Goal: Information Seeking & Learning: Learn about a topic

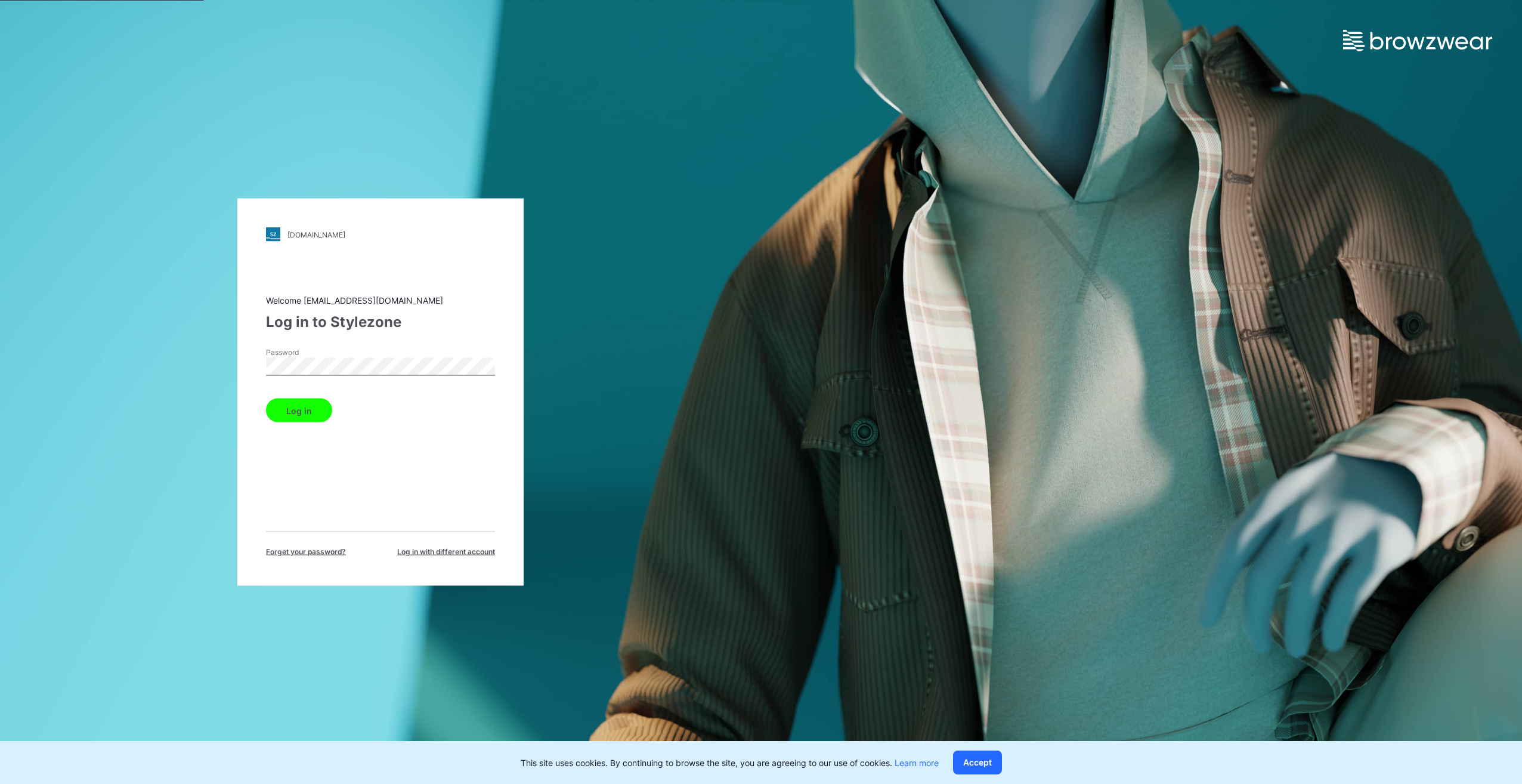
click at [266, 398] on button "Log in" at bounding box center [299, 410] width 66 height 24
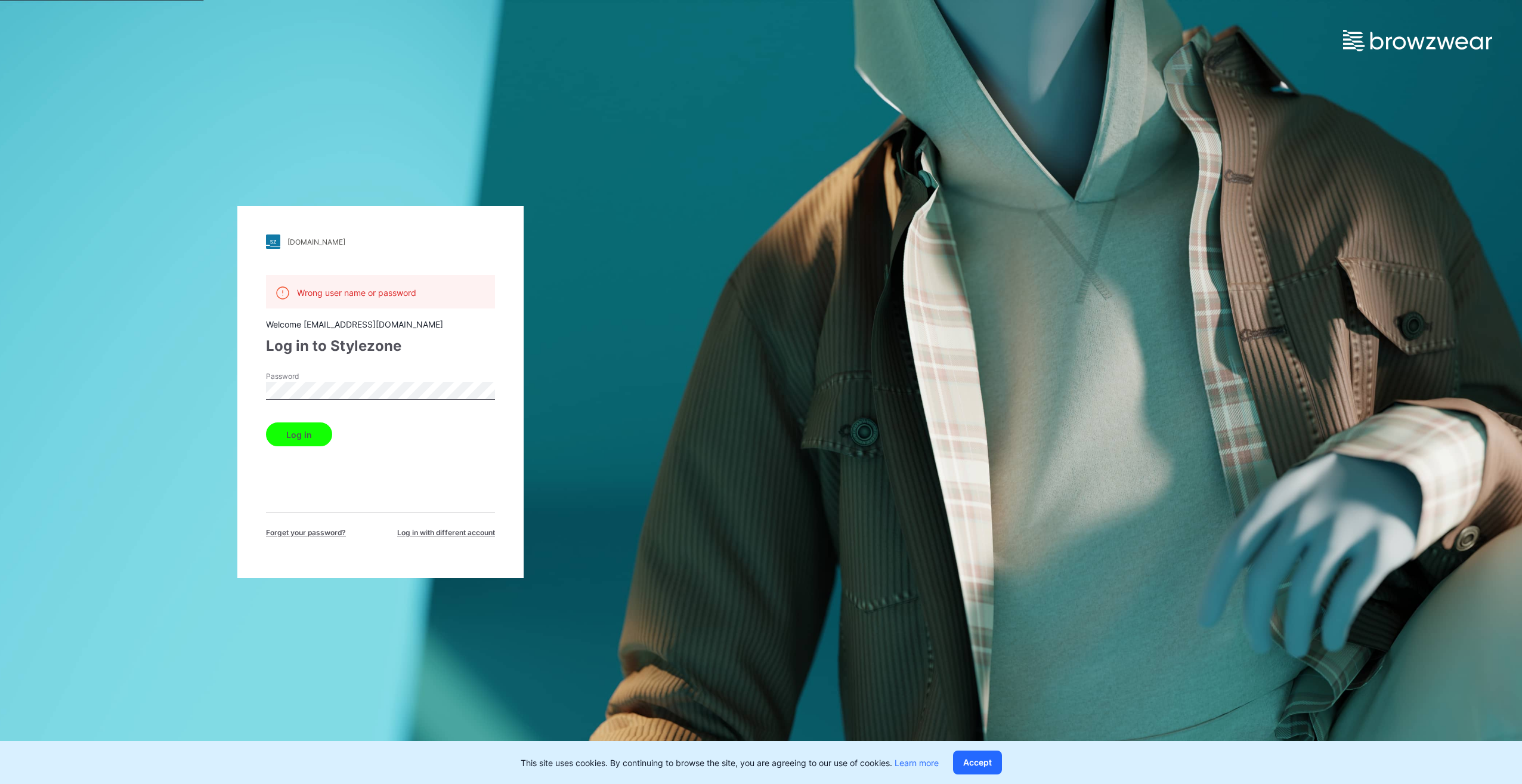
click at [245, 399] on div "walmart.stylezone.com Loading... Wrong user name or password Welcome saea.wm_3d…" at bounding box center [380, 392] width 287 height 372
click at [266, 422] on button "Log in" at bounding box center [299, 434] width 66 height 24
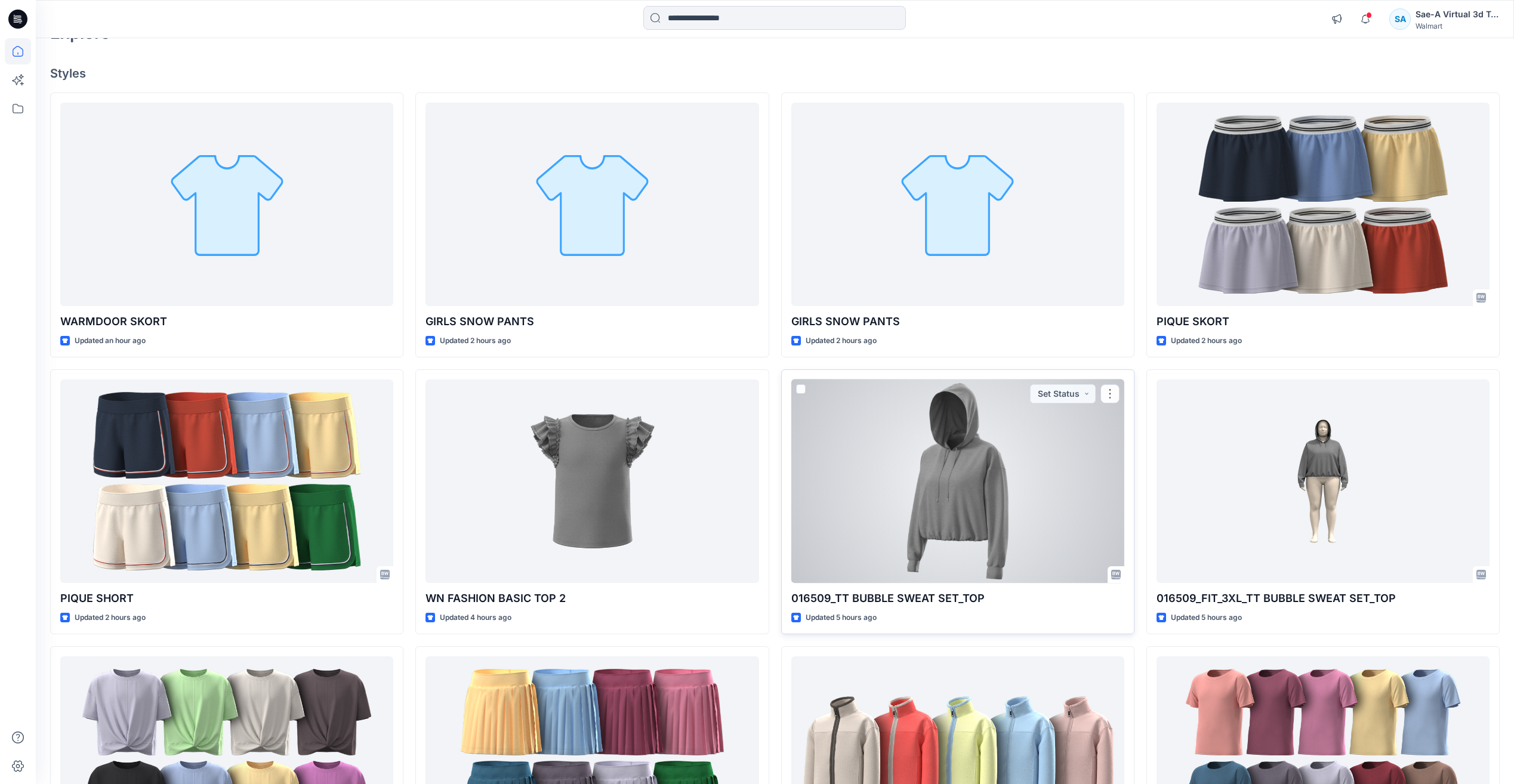
scroll to position [259, 0]
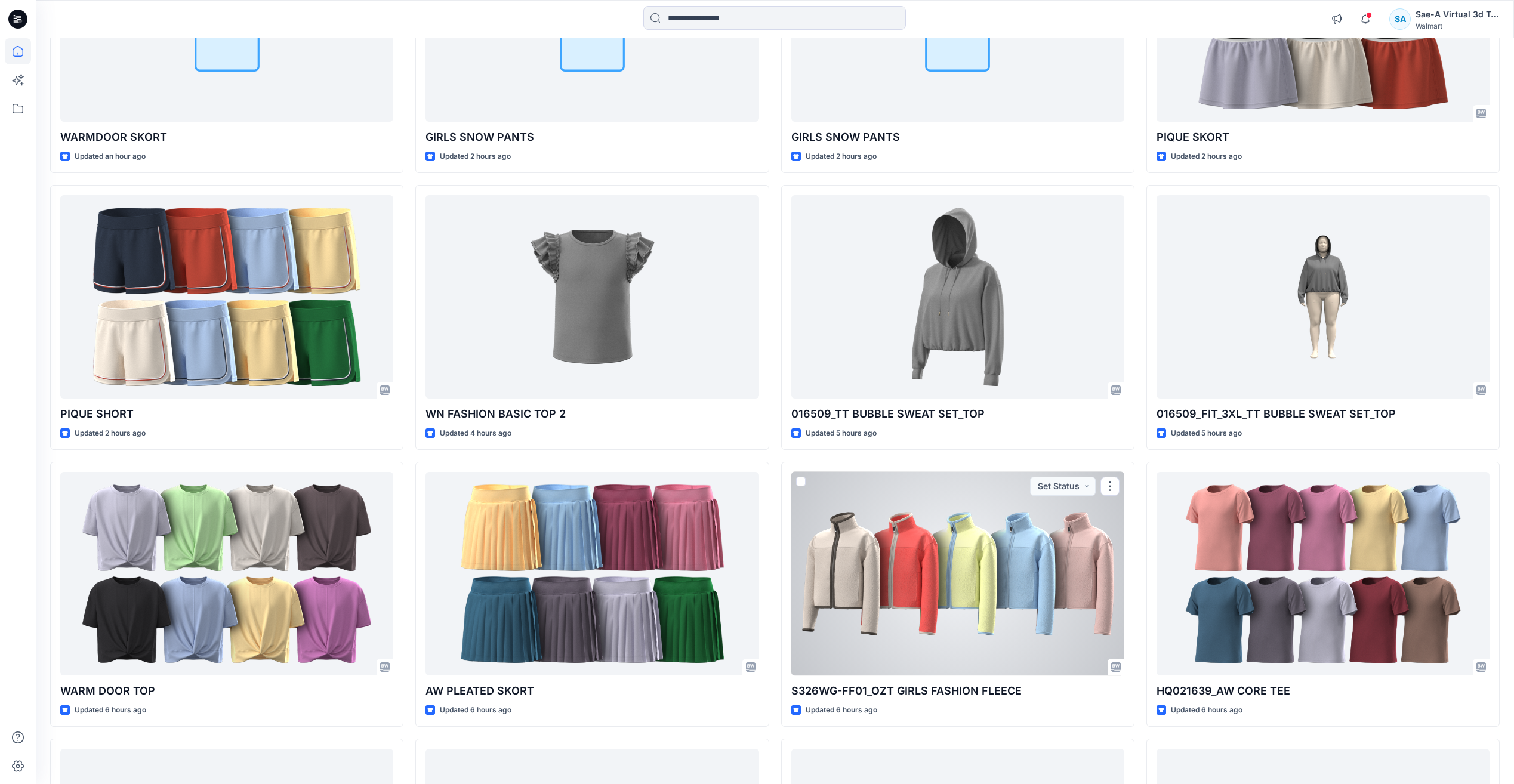
drag, startPoint x: 942, startPoint y: 547, endPoint x: 933, endPoint y: 547, distance: 9.0
click at [942, 547] on div at bounding box center [957, 573] width 333 height 203
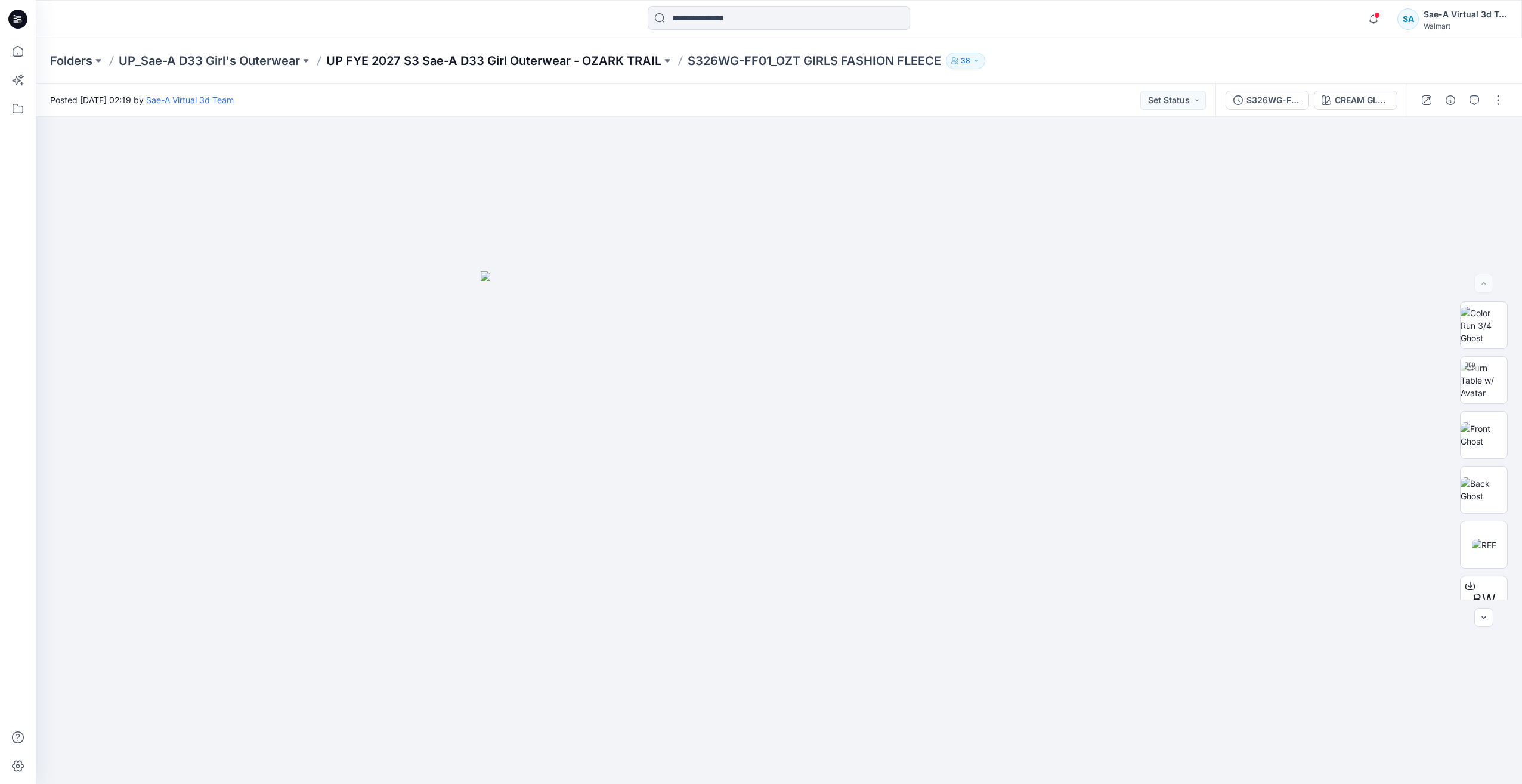
click at [633, 61] on p "UP FYE 2027 S3 Sae-A D33 Girl Outerwear - OZARK TRAIL" at bounding box center [493, 61] width 335 height 17
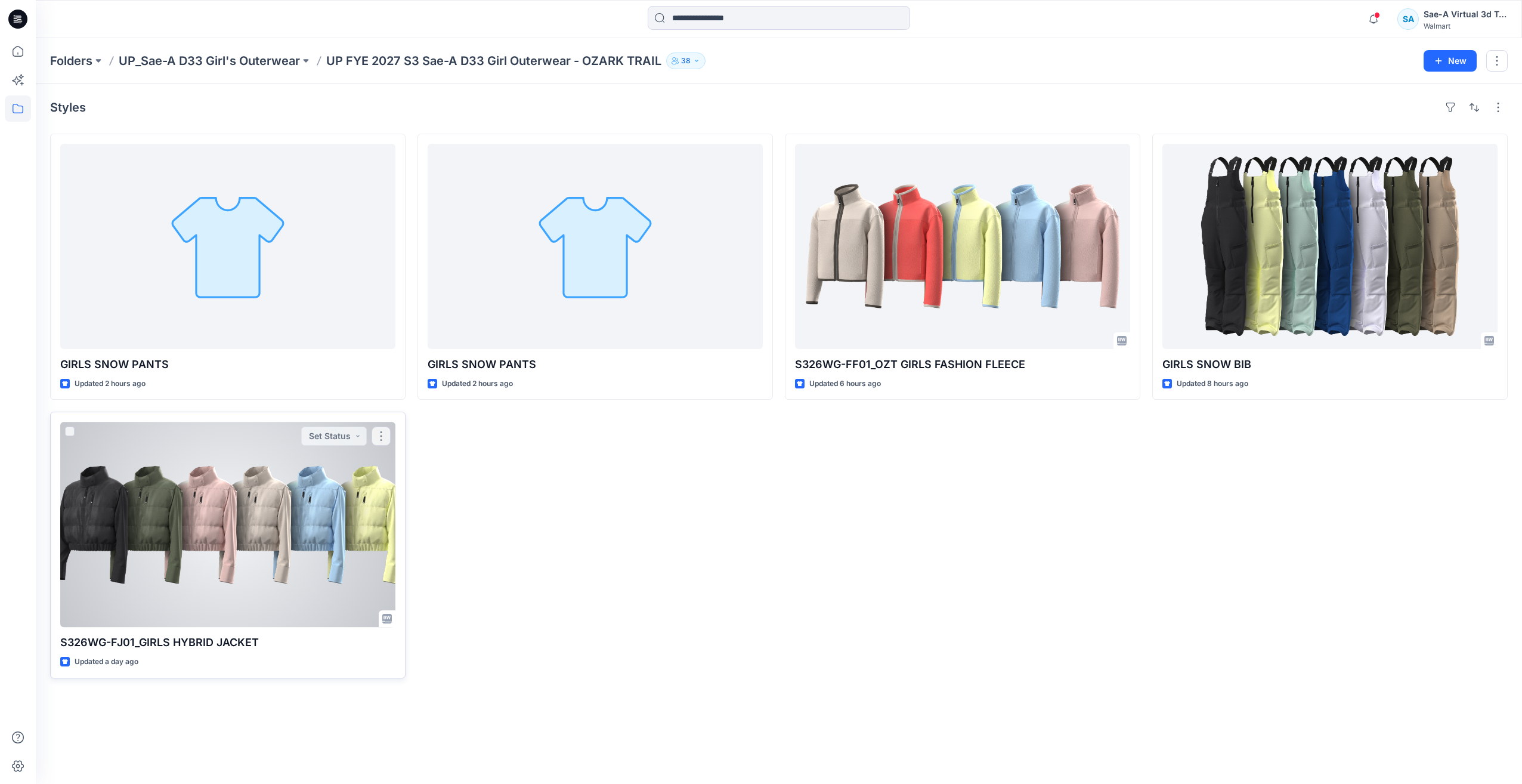
click at [309, 529] on div at bounding box center [228, 524] width 335 height 205
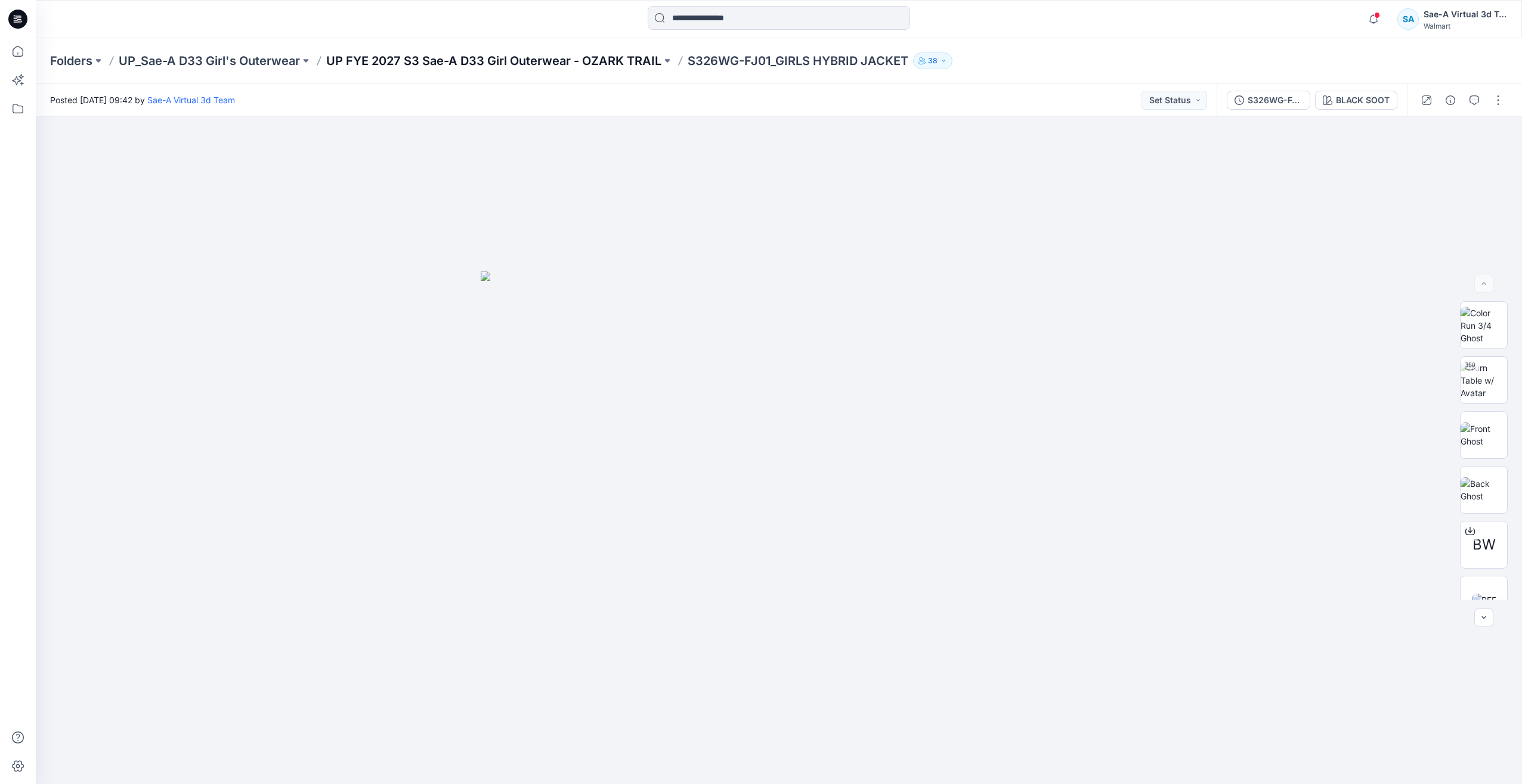
drag, startPoint x: 617, startPoint y: 75, endPoint x: 617, endPoint y: 69, distance: 6.0
click at [617, 72] on div "Folders UP_Sae-A D33 Girl's Outerwear UP FYE 2027 S3 Sae-A D33 Girl Outerwear -…" at bounding box center [778, 61] width 1486 height 45
click at [618, 66] on p "UP FYE 2027 S3 Sae-A D33 Girl Outerwear - OZARK TRAIL" at bounding box center [493, 61] width 335 height 17
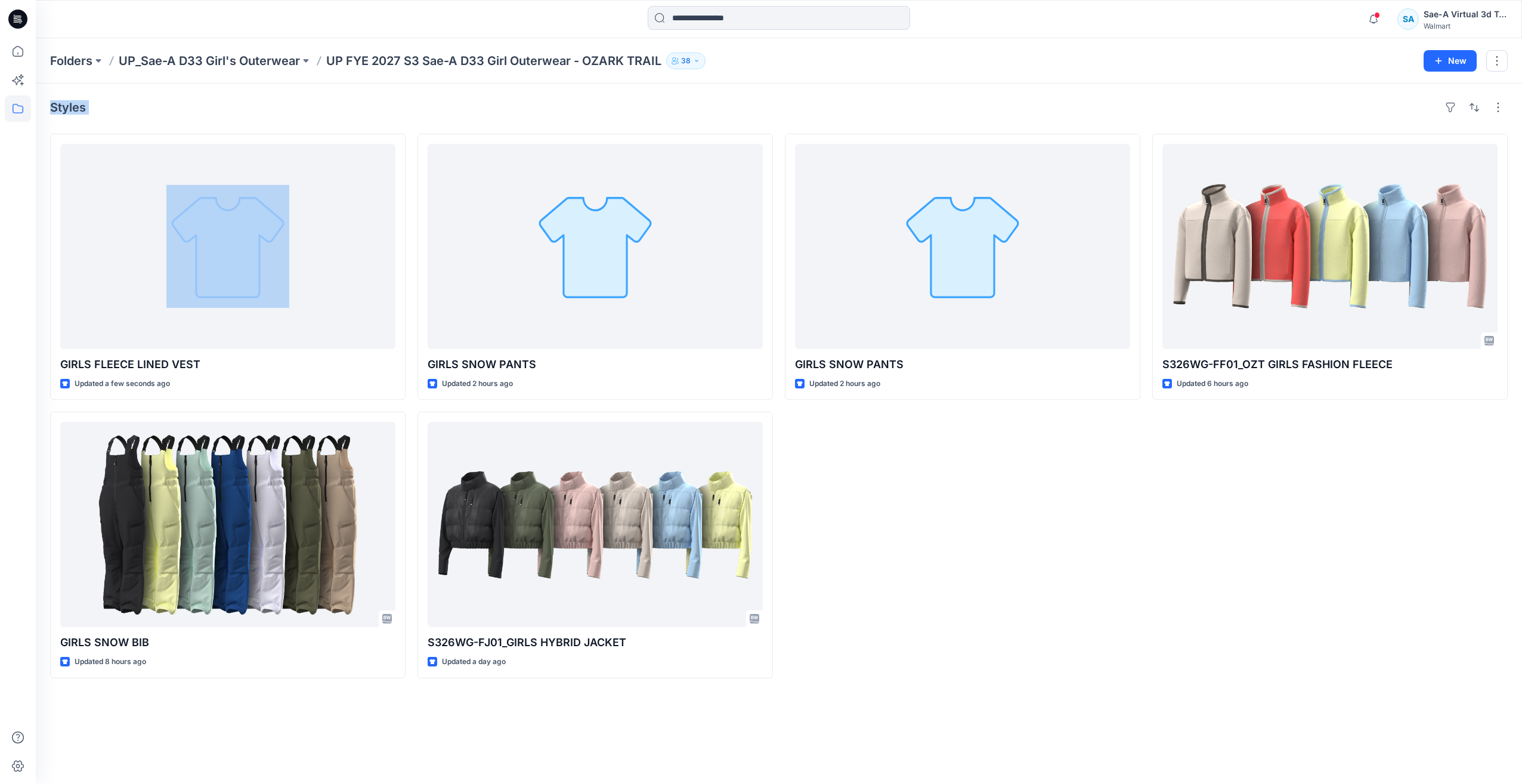
drag, startPoint x: 1125, startPoint y: 52, endPoint x: 1658, endPoint y: 6, distance: 535.0
click at [1521, 6] on html "Notifications Your style WARMDOOR SKORT has been updated with WARMDOOR SKORT_FU…" at bounding box center [761, 392] width 1522 height 784
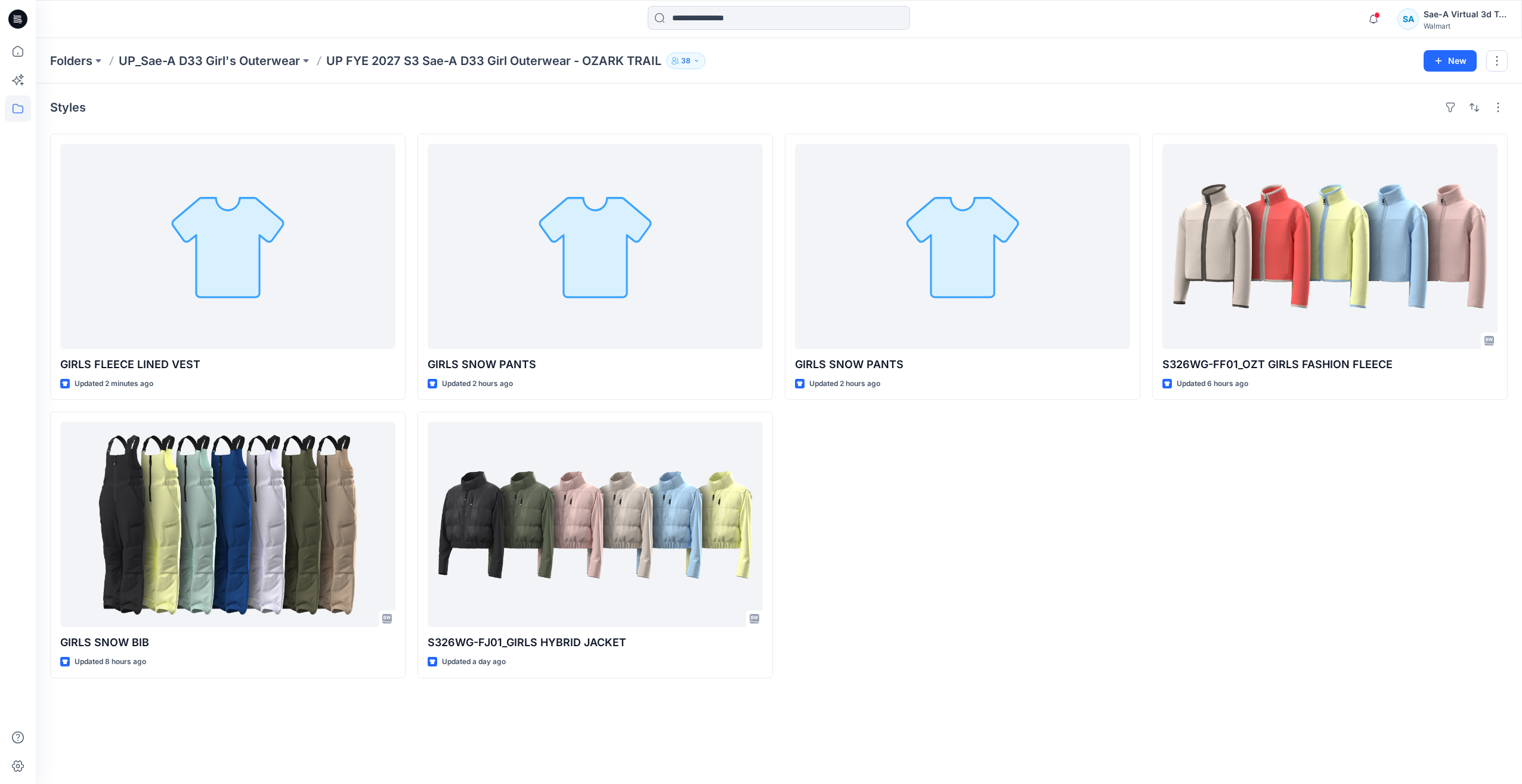
click at [1255, 476] on div "S326WG-FF01_OZT GIRLS FASHION FLEECE Updated 6 hours ago" at bounding box center [1330, 405] width 355 height 544
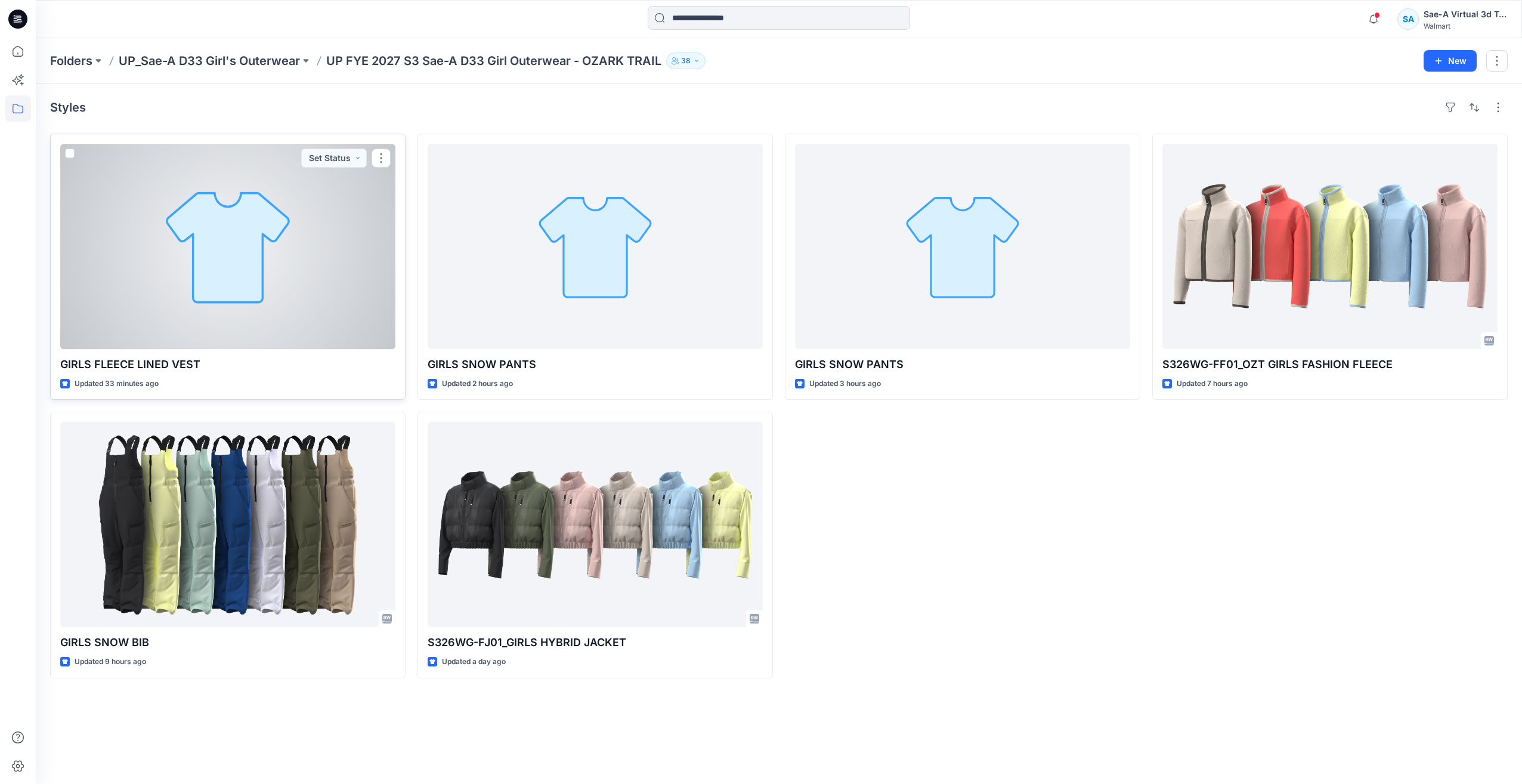
click at [214, 287] on div at bounding box center [228, 246] width 335 height 205
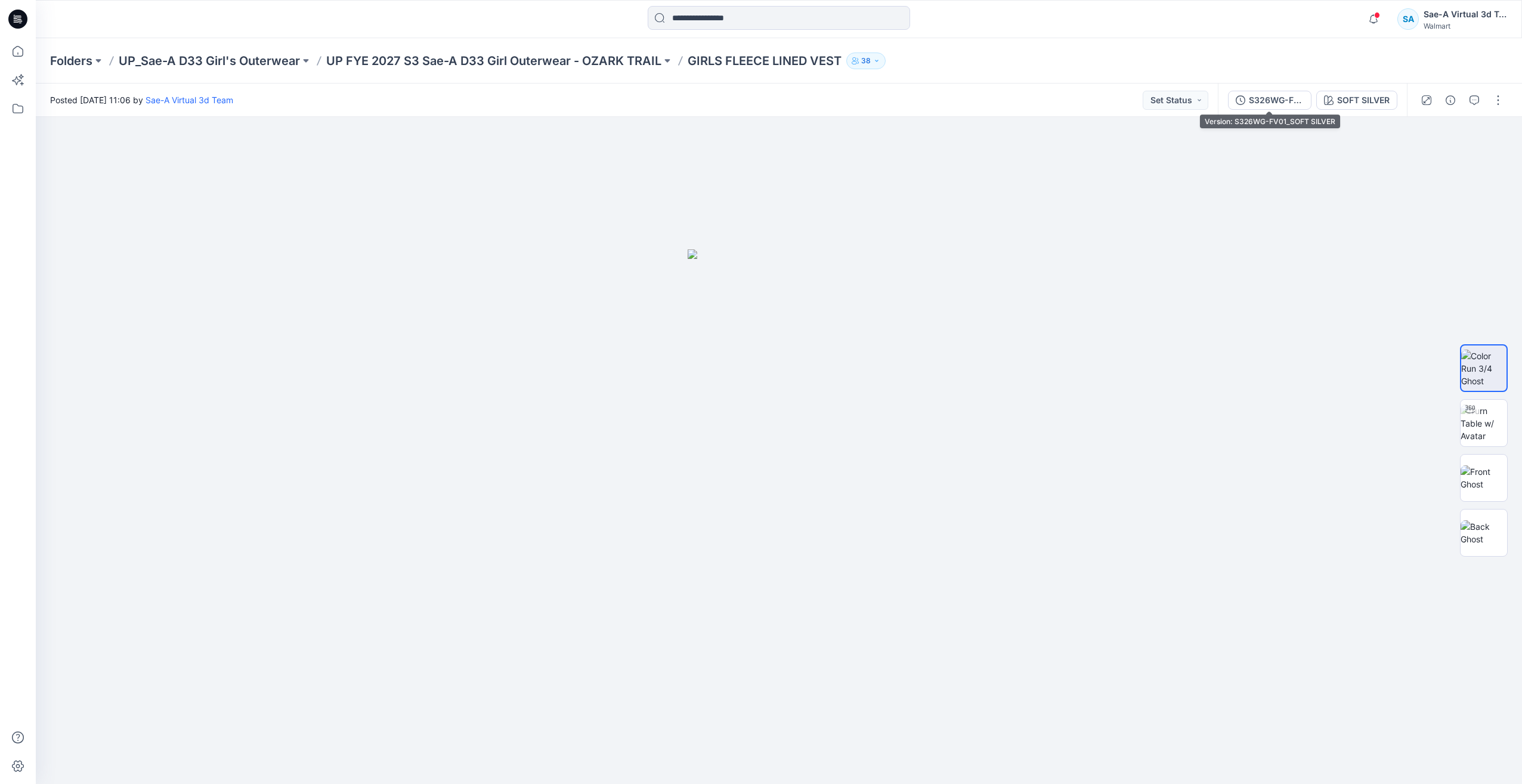
click at [1294, 103] on div "S326WG-FV01_SOFT SILVER" at bounding box center [1277, 100] width 55 height 13
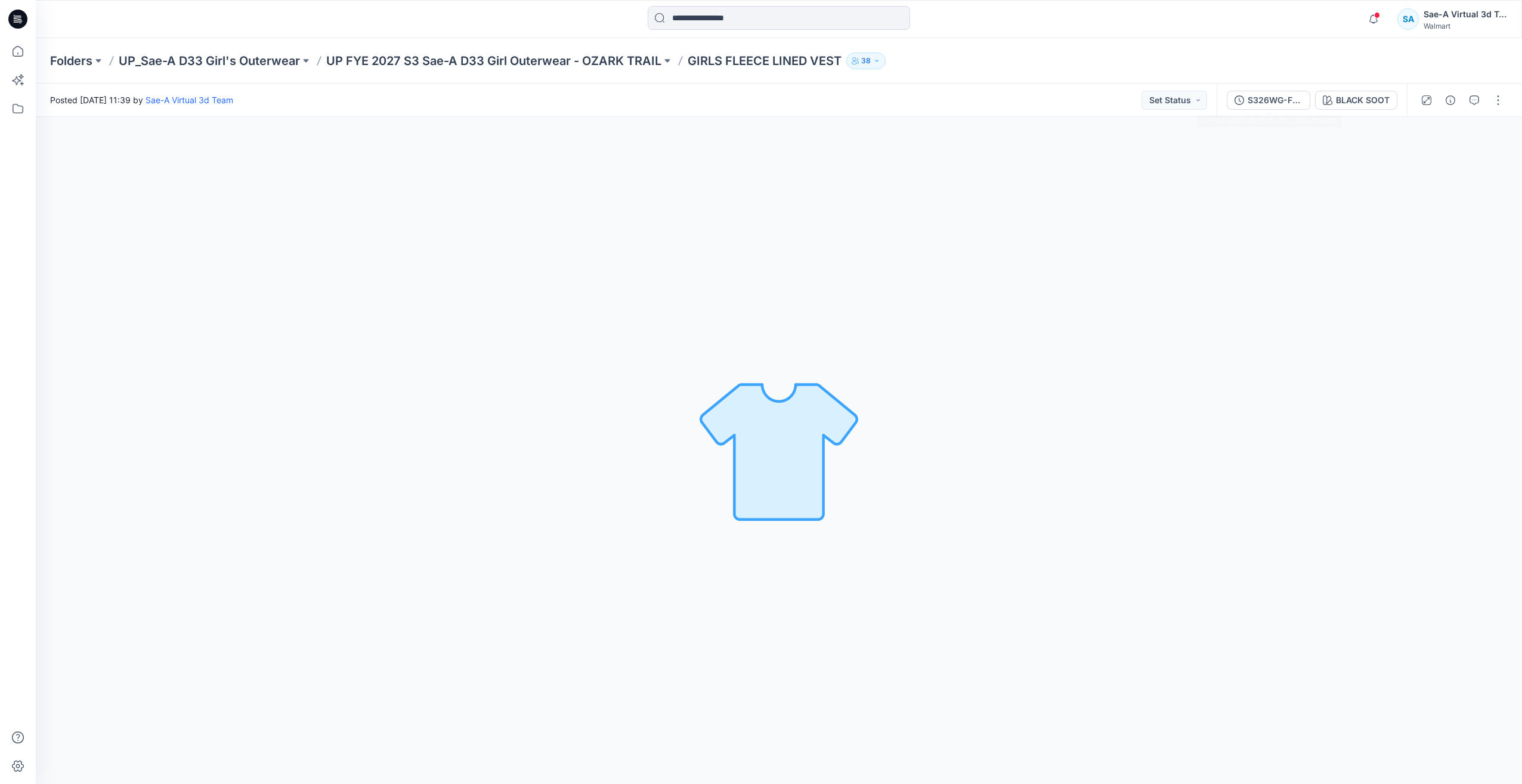
drag, startPoint x: 1279, startPoint y: 95, endPoint x: 1275, endPoint y: 102, distance: 8.1
click at [1279, 96] on div "S326WG-FV01_FULL COLORWAYS" at bounding box center [1275, 100] width 55 height 13
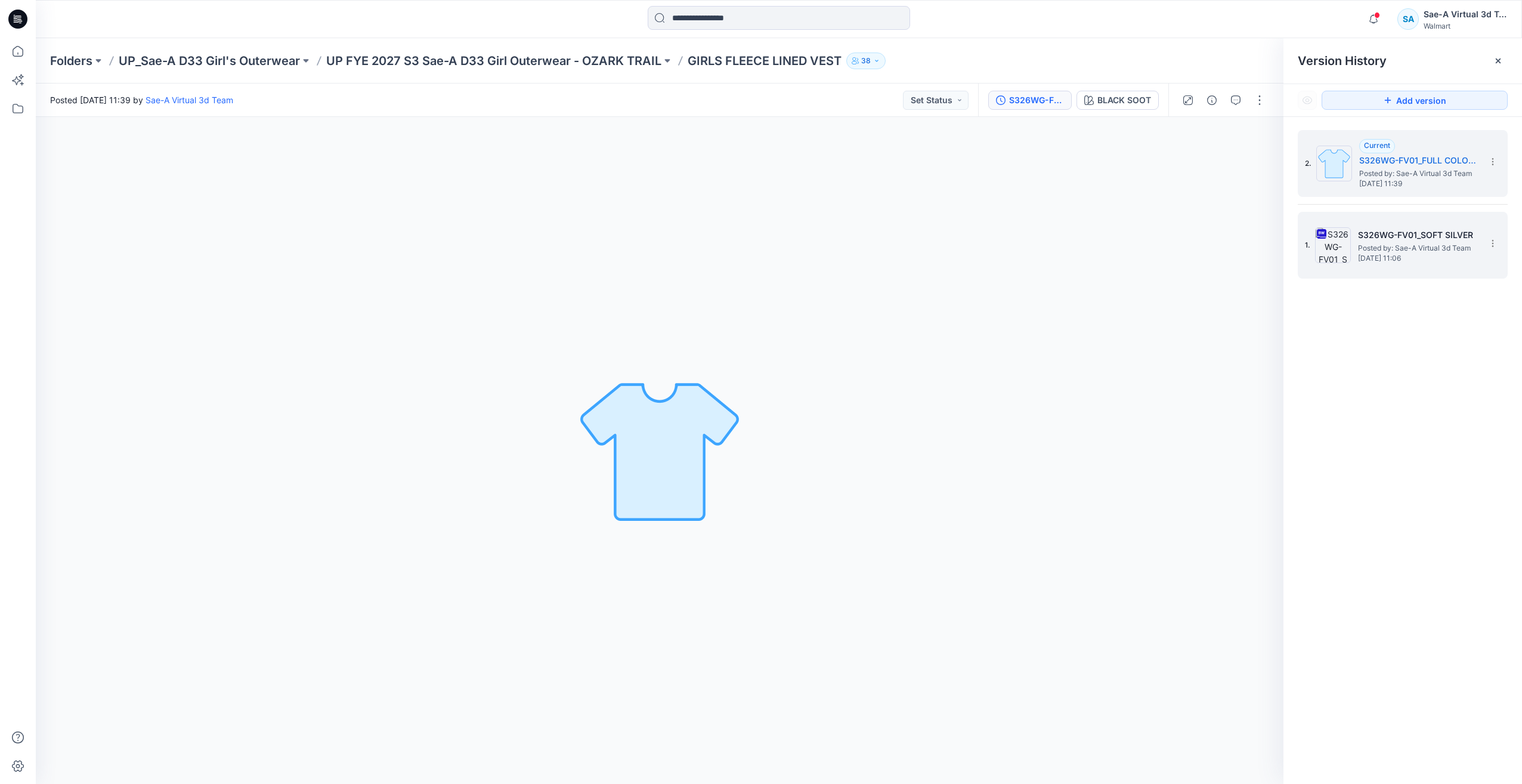
click at [1384, 257] on span "[DATE] 11:06" at bounding box center [1418, 258] width 119 height 8
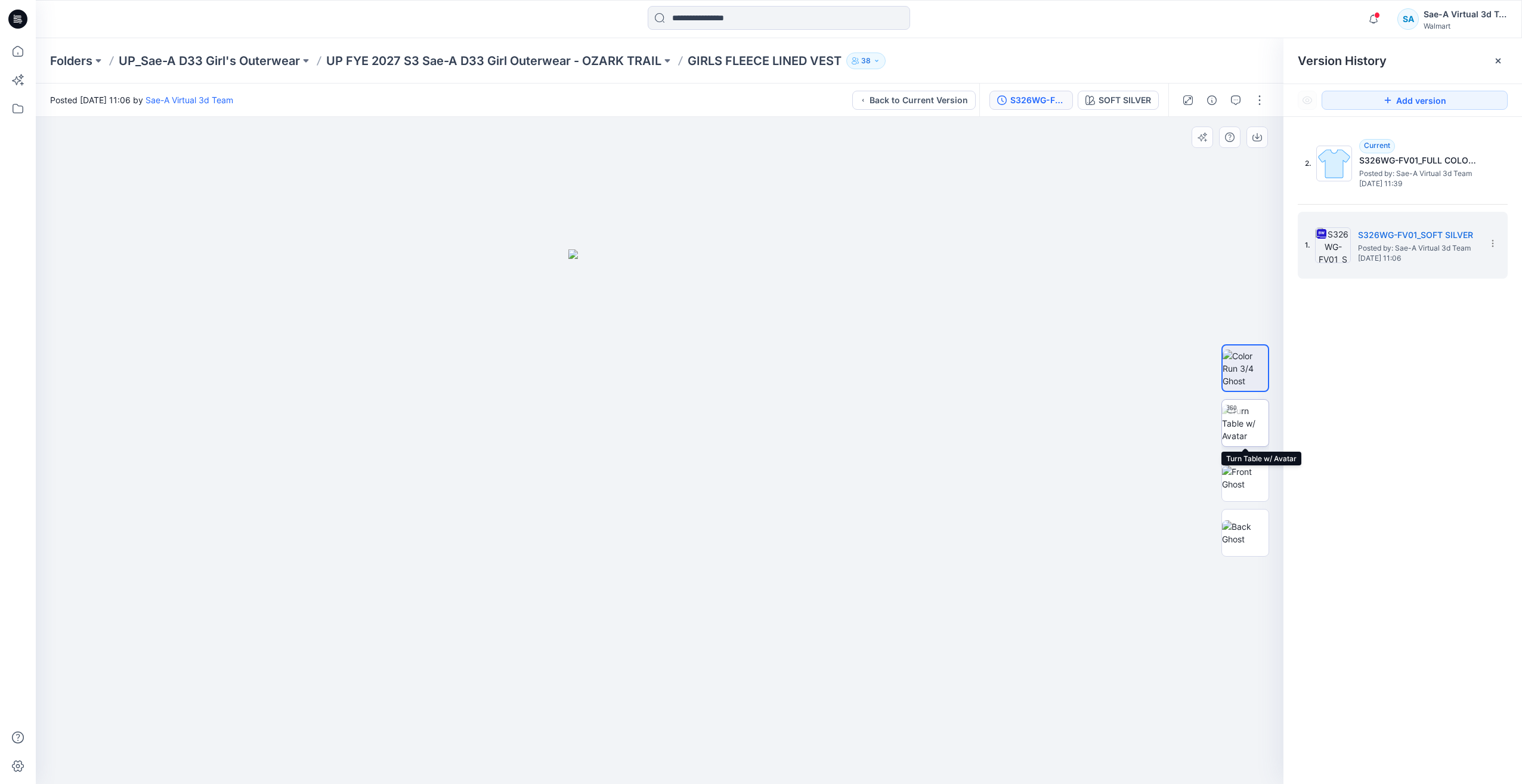
click at [1247, 426] on img at bounding box center [1245, 423] width 47 height 38
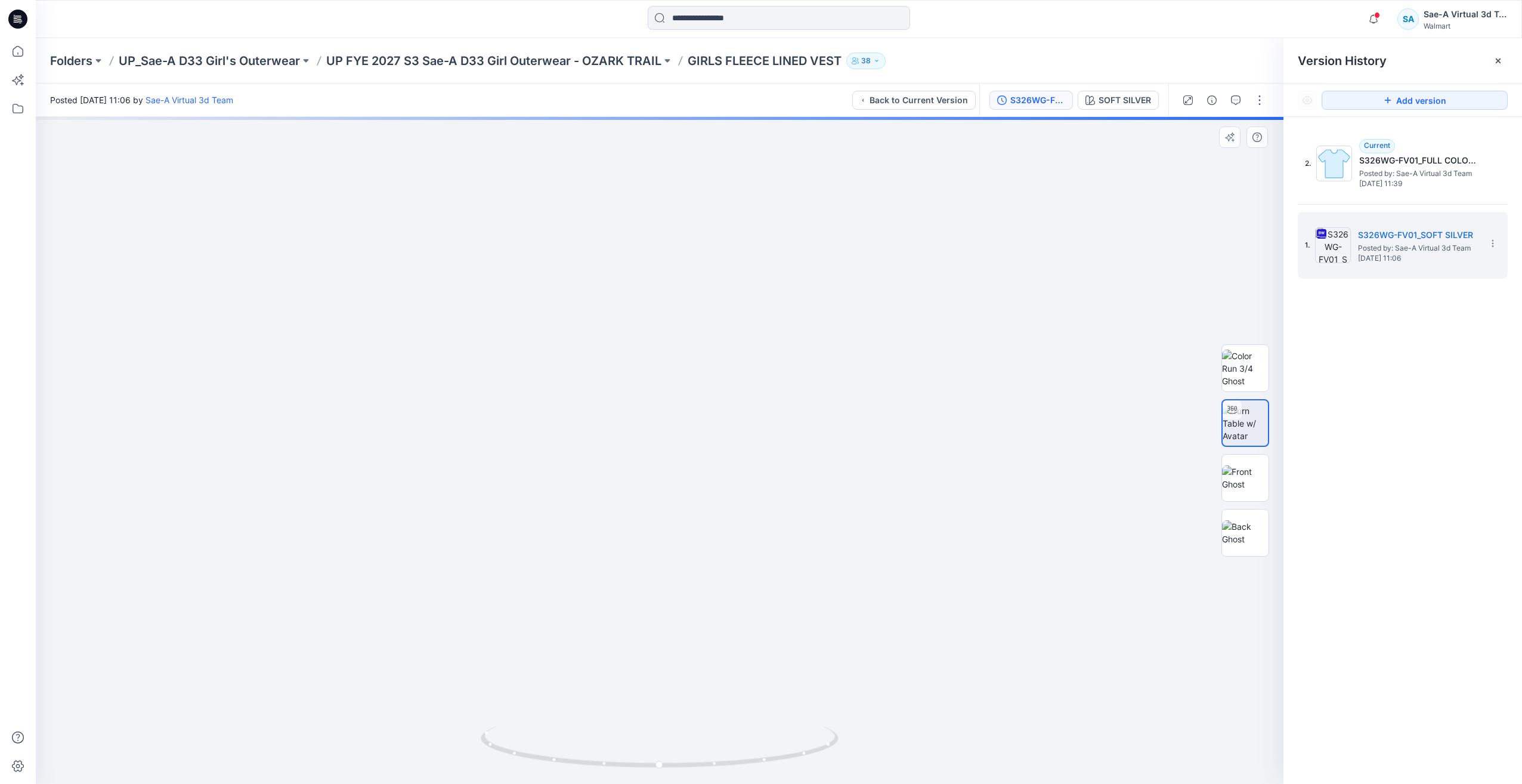
drag, startPoint x: 853, startPoint y: 421, endPoint x: 865, endPoint y: 487, distance: 67.1
drag, startPoint x: 795, startPoint y: 751, endPoint x: 1189, endPoint y: 652, distance: 406.2
click at [1189, 652] on div at bounding box center [659, 451] width 1247 height 667
drag, startPoint x: 802, startPoint y: 753, endPoint x: 1110, endPoint y: 545, distance: 371.7
click at [973, 732] on div at bounding box center [659, 451] width 1247 height 667
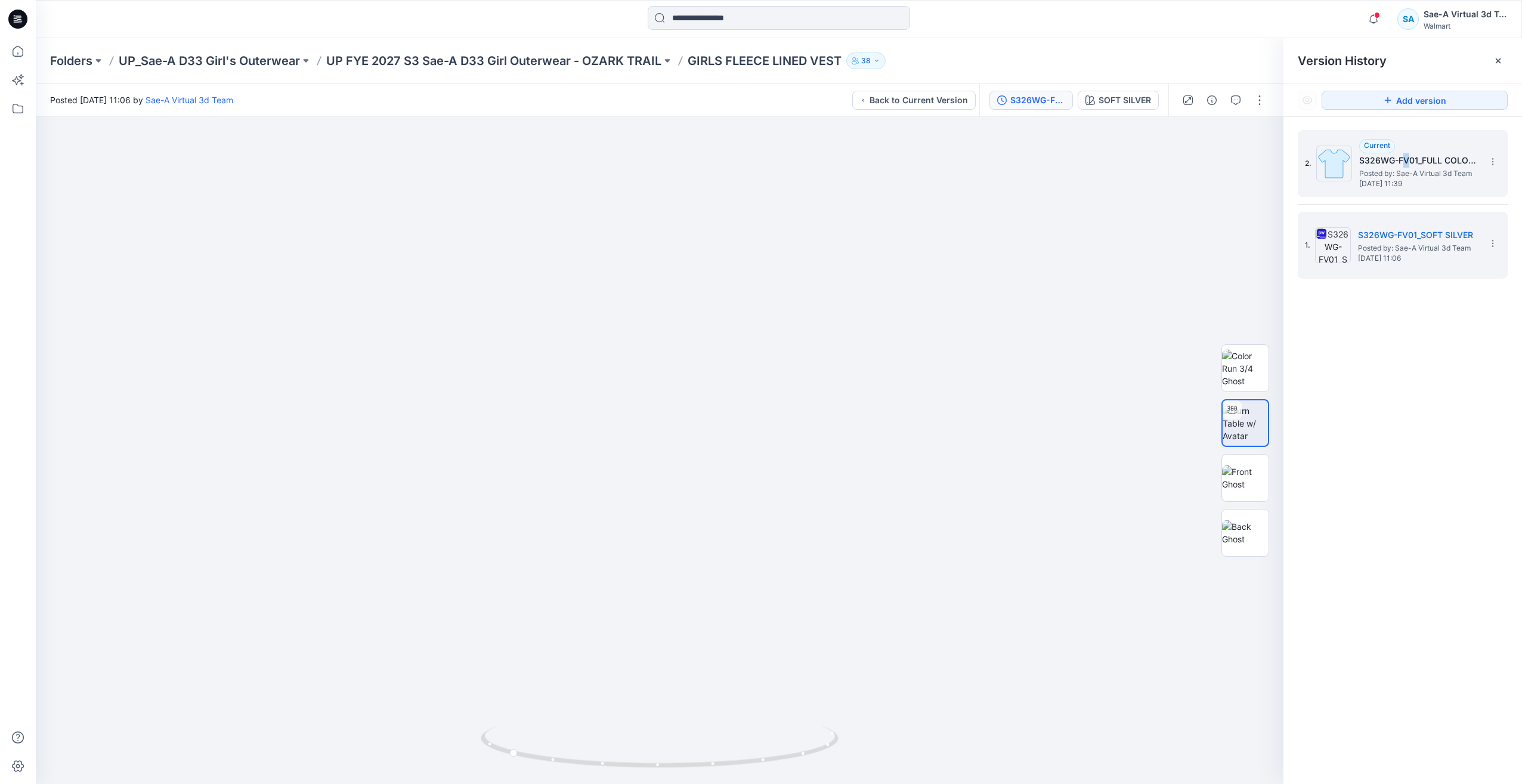
click at [1410, 166] on h5 "S326WG-FV01_FULL COLORWAYS" at bounding box center [1419, 161] width 119 height 15
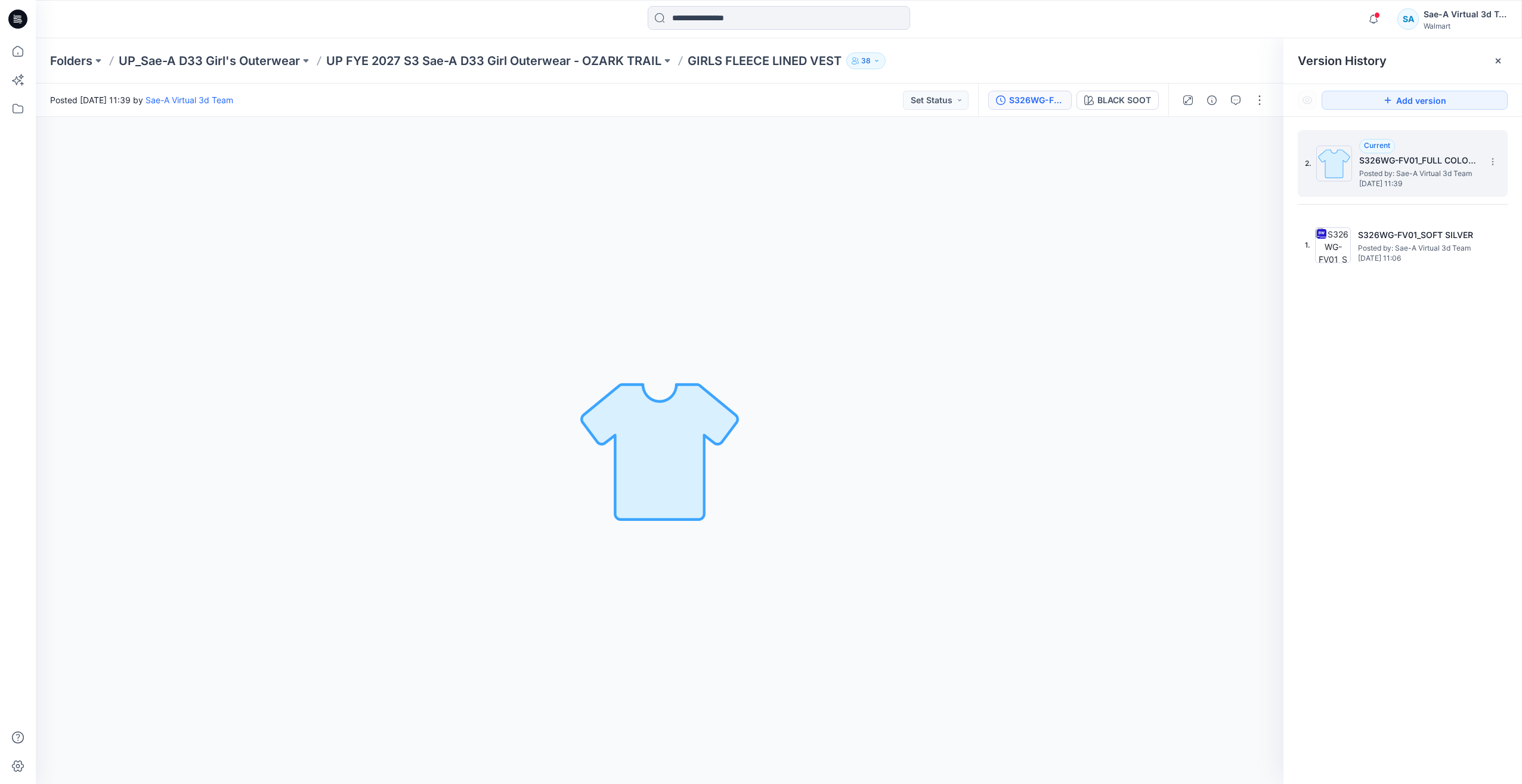
click at [1469, 166] on h5 "S326WG-FV01_FULL COLORWAYS" at bounding box center [1419, 161] width 119 height 15
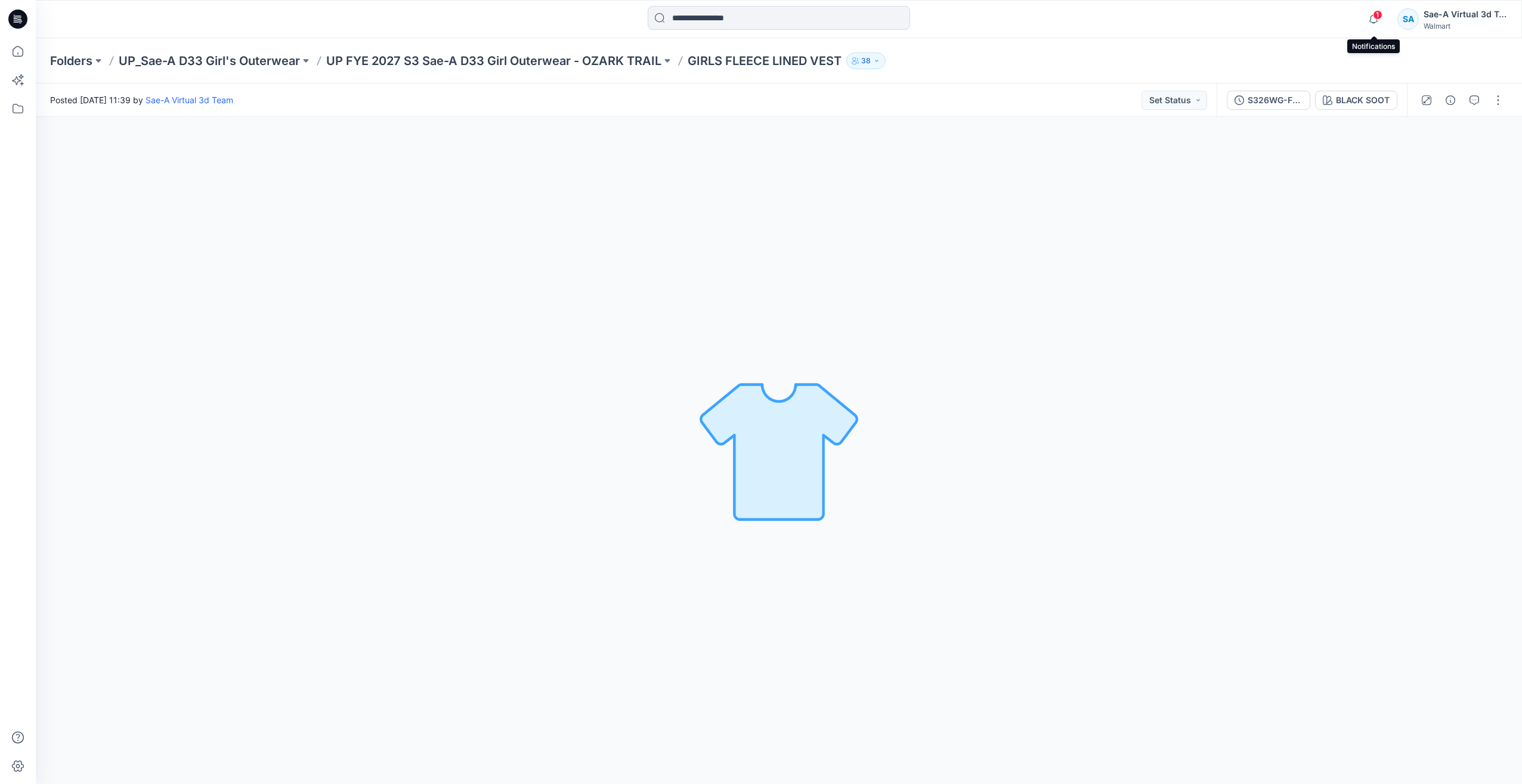
click at [1379, 14] on span "1" at bounding box center [1377, 15] width 10 height 10
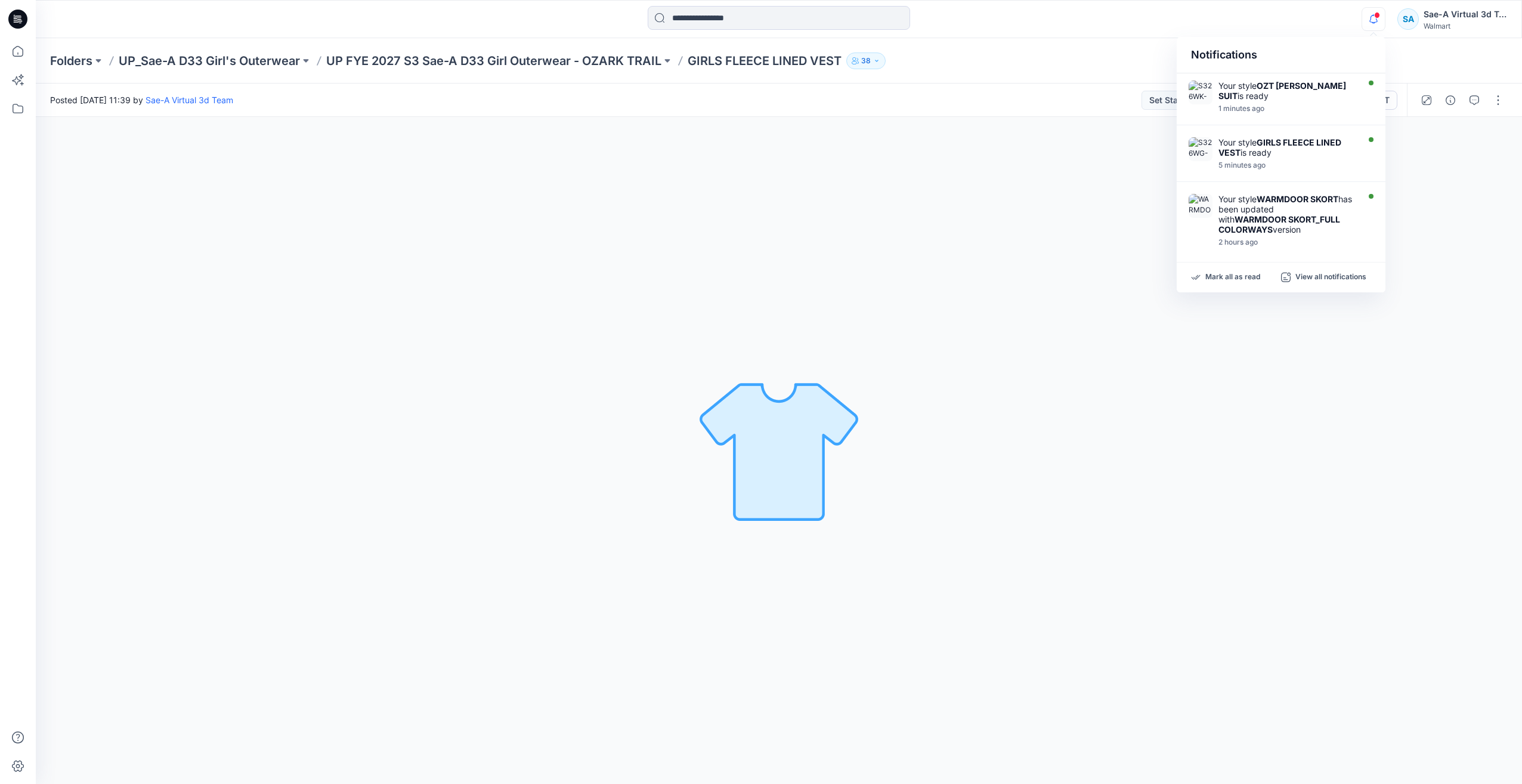
click at [1370, 17] on icon "button" at bounding box center [1373, 19] width 8 height 8
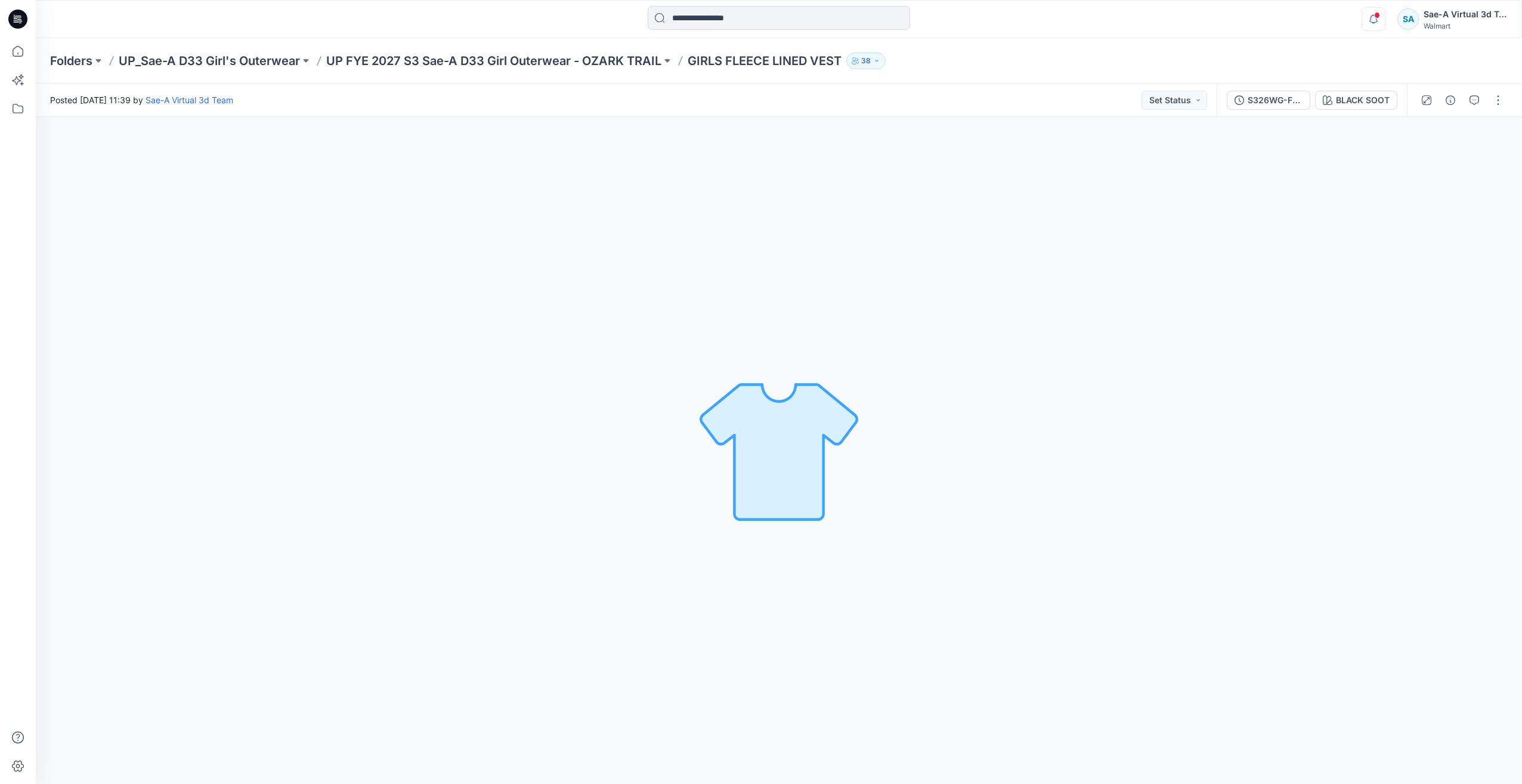
click at [1370, 17] on icon "button" at bounding box center [1373, 19] width 8 height 8
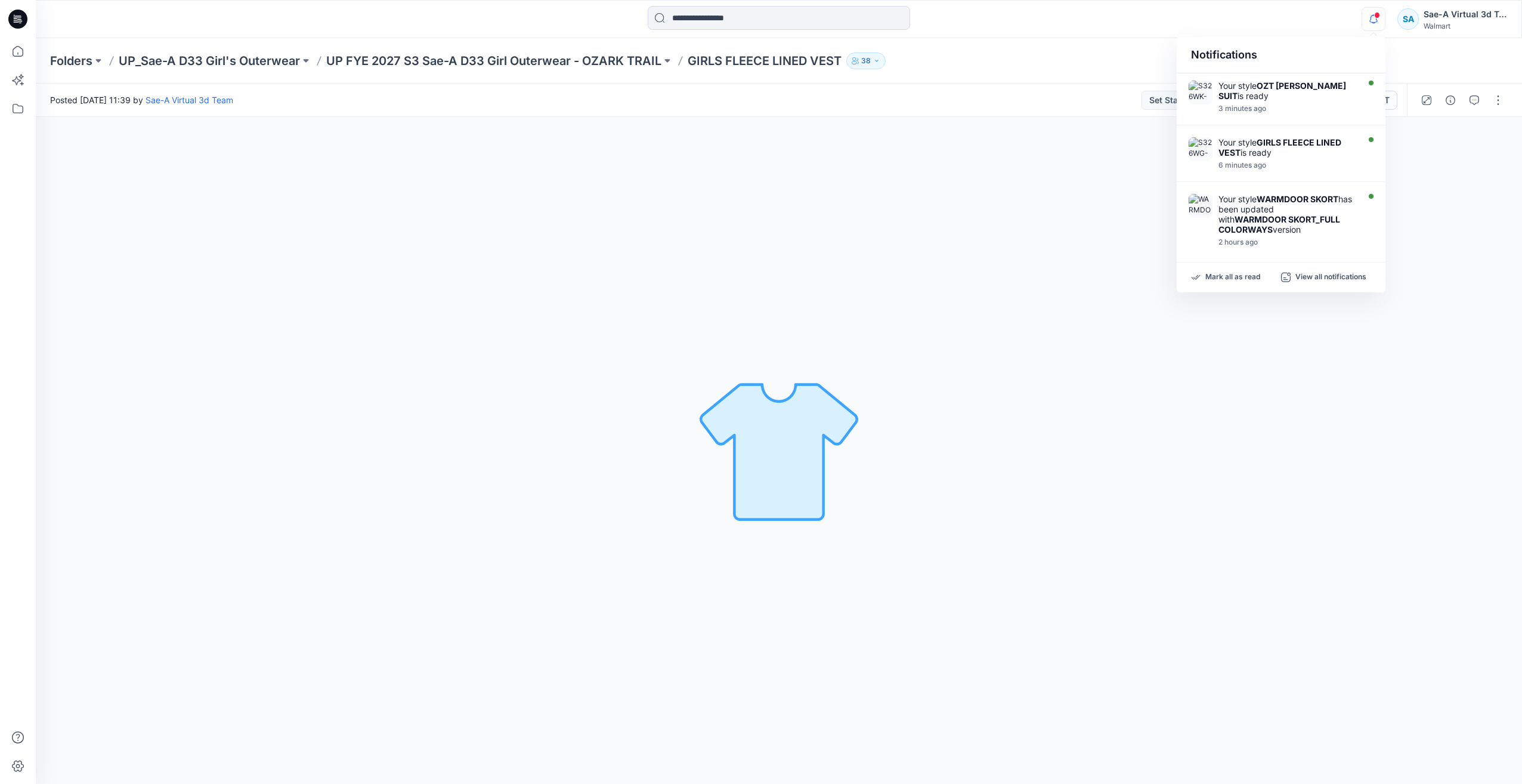
click at [17, 15] on icon at bounding box center [18, 19] width 19 height 19
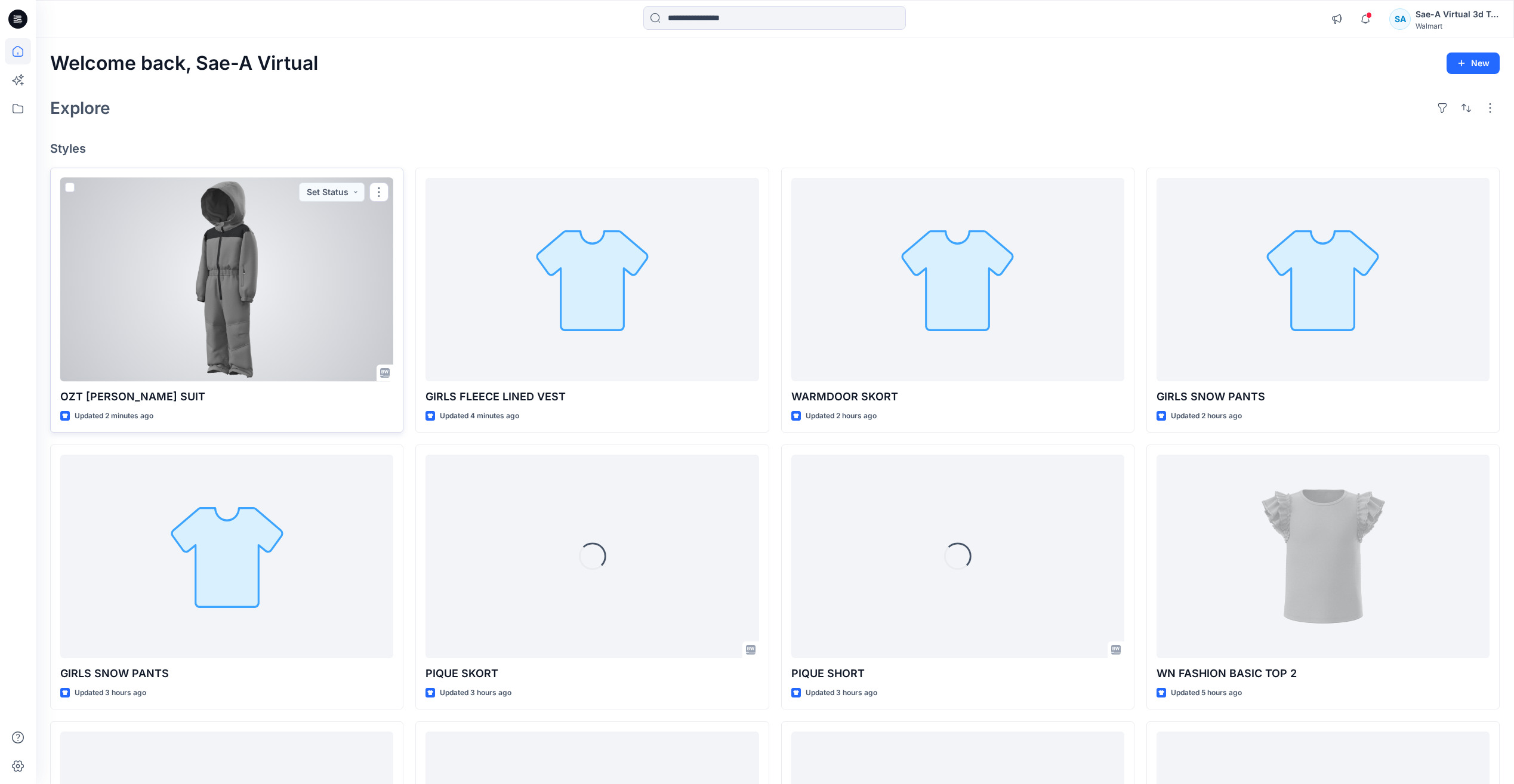
click at [245, 311] on div at bounding box center [227, 279] width 333 height 203
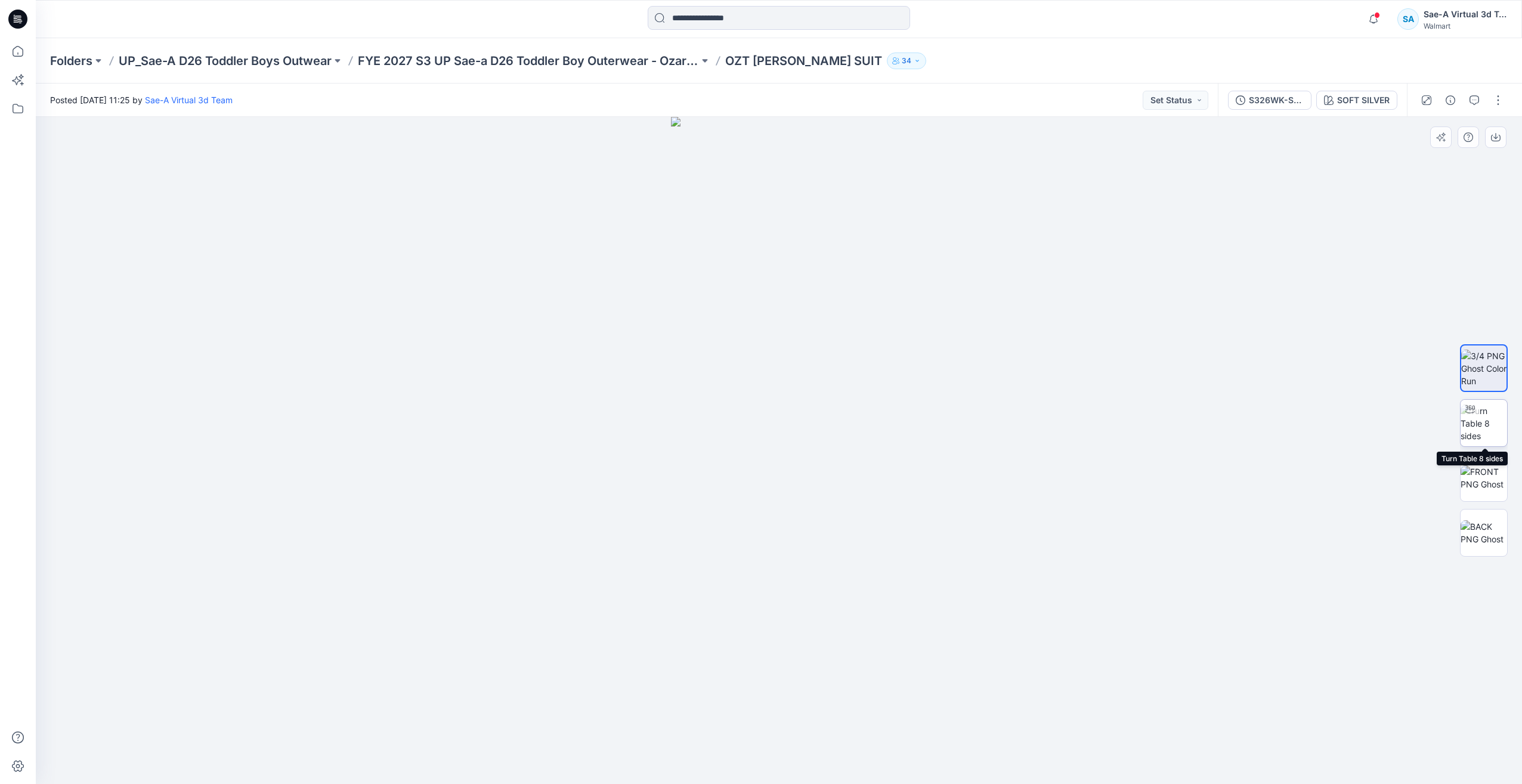
click at [1490, 423] on img at bounding box center [1484, 423] width 47 height 38
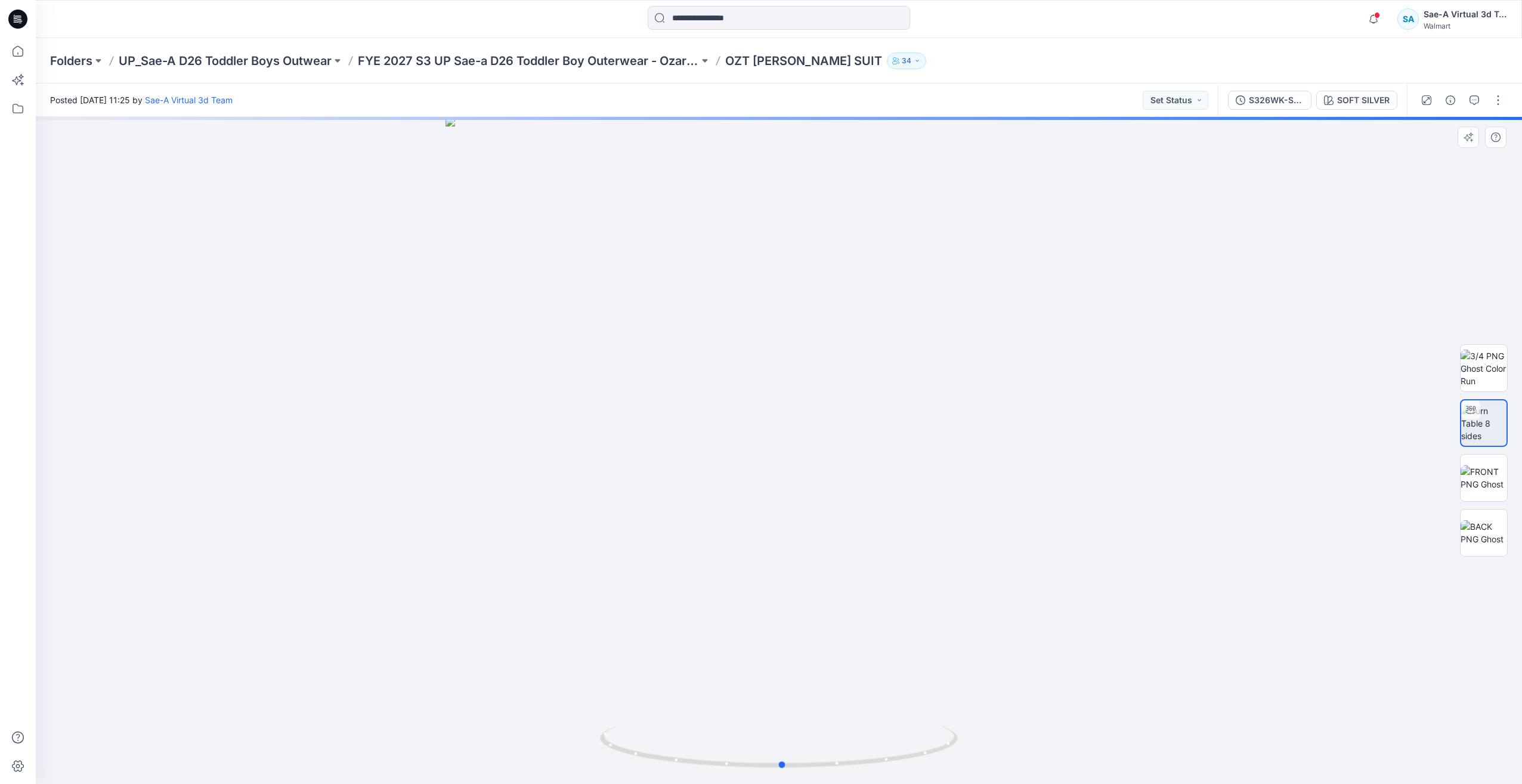
drag, startPoint x: 957, startPoint y: 539, endPoint x: 954, endPoint y: 629, distance: 90.0
drag, startPoint x: 891, startPoint y: 761, endPoint x: 960, endPoint y: 743, distance: 71.3
click at [960, 743] on icon at bounding box center [780, 748] width 361 height 44
click at [1279, 107] on button "S326WK-SS01_OZT TOD SNOW SUIT_SOFT SILVER" at bounding box center [1269, 100] width 83 height 19
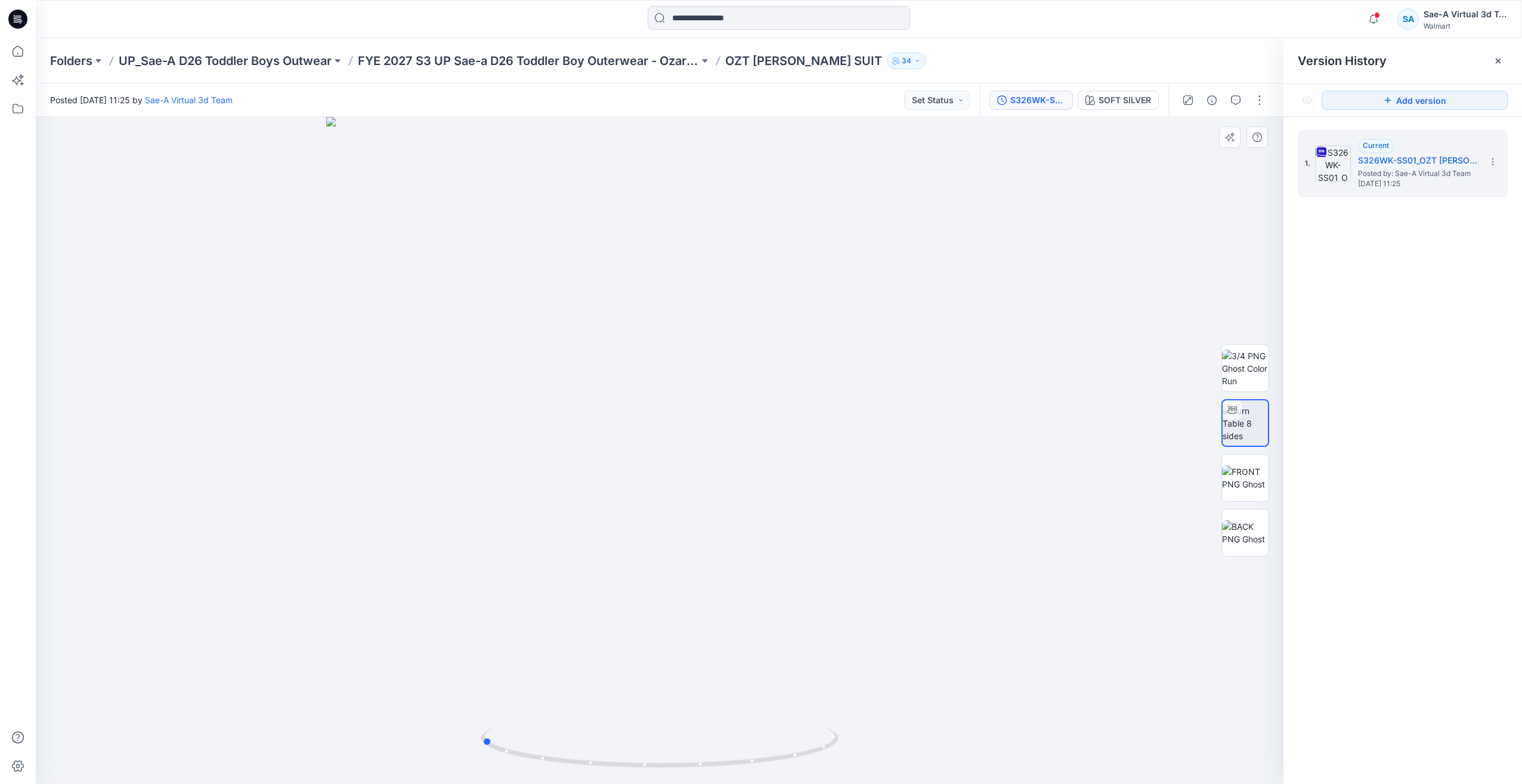
drag, startPoint x: 780, startPoint y: 760, endPoint x: 909, endPoint y: 749, distance: 129.5
click at [909, 749] on div at bounding box center [659, 451] width 1247 height 667
drag, startPoint x: 770, startPoint y: 538, endPoint x: 781, endPoint y: 350, distance: 188.3
drag, startPoint x: 777, startPoint y: 267, endPoint x: 761, endPoint y: 216, distance: 53.5
drag, startPoint x: 789, startPoint y: 408, endPoint x: 772, endPoint y: 501, distance: 94.5
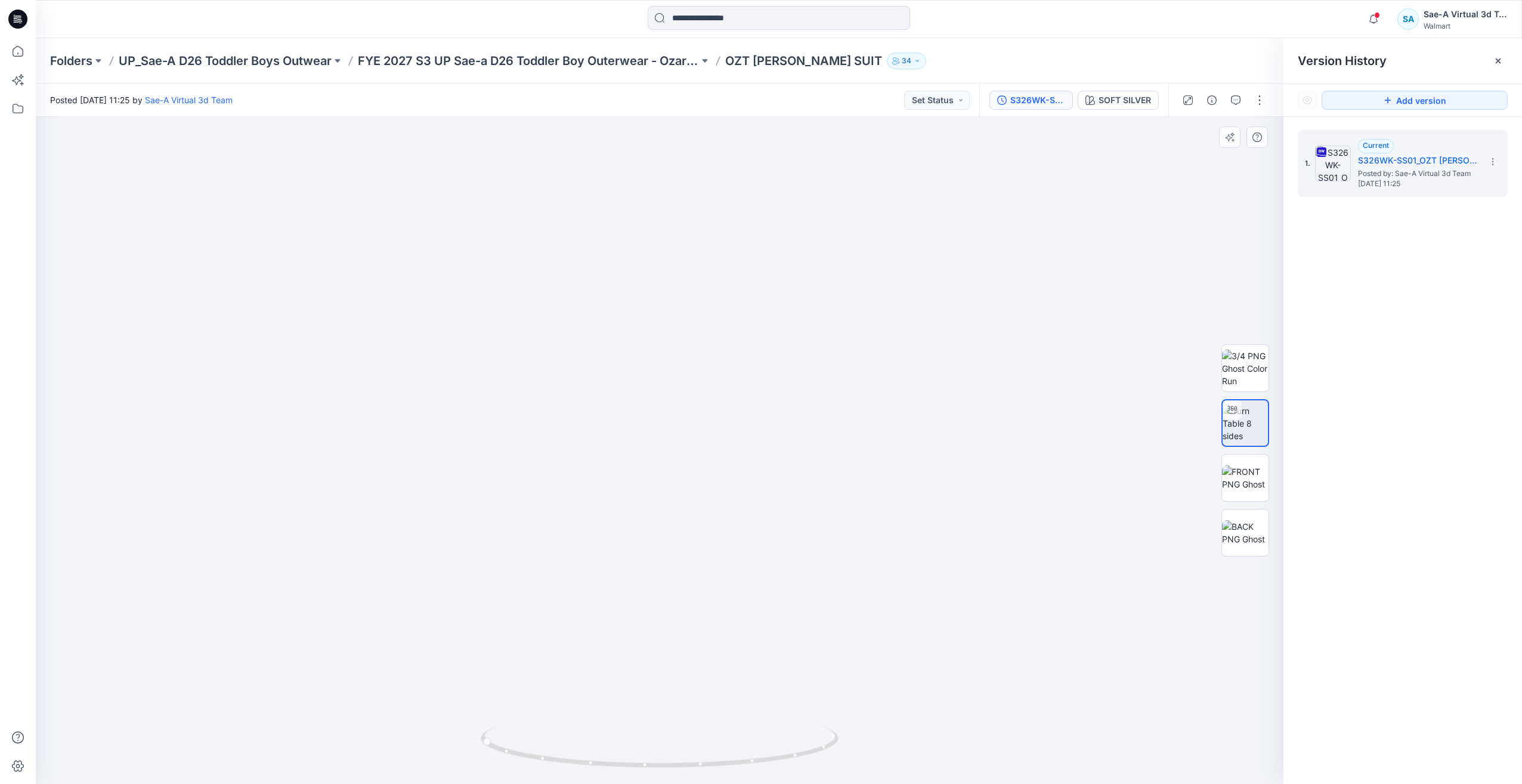
drag, startPoint x: 811, startPoint y: 269, endPoint x: 870, endPoint y: 398, distance: 141.9
drag, startPoint x: 862, startPoint y: 290, endPoint x: 860, endPoint y: 474, distance: 184.0
drag, startPoint x: 843, startPoint y: 307, endPoint x: 855, endPoint y: 400, distance: 93.8
drag, startPoint x: 866, startPoint y: 278, endPoint x: 869, endPoint y: 388, distance: 110.0
drag, startPoint x: 870, startPoint y: 245, endPoint x: 870, endPoint y: 458, distance: 213.0
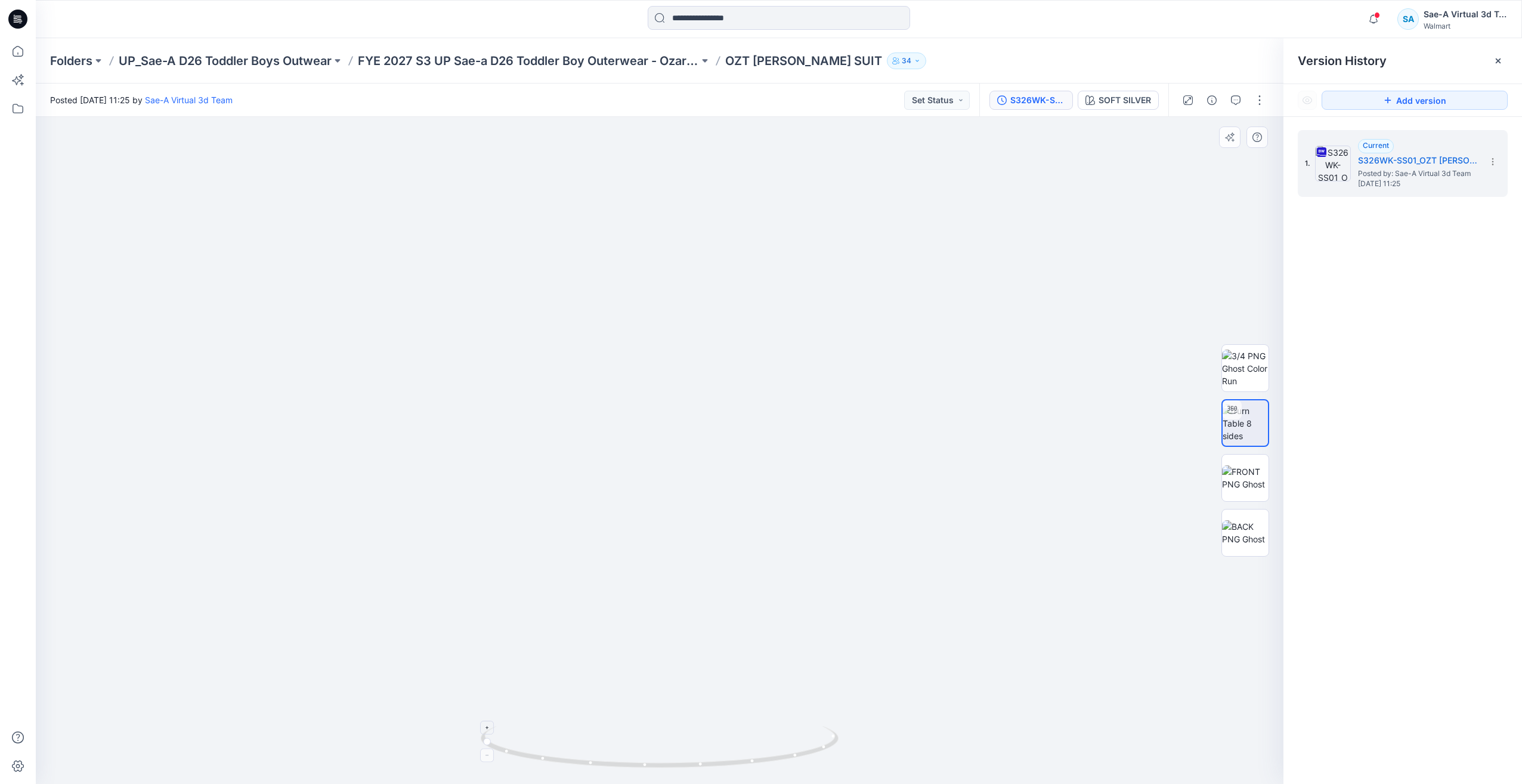
drag, startPoint x: 807, startPoint y: 724, endPoint x: 722, endPoint y: 740, distance: 86.5
click at [719, 740] on div at bounding box center [659, 451] width 1247 height 667
drag, startPoint x: 781, startPoint y: 768, endPoint x: 691, endPoint y: 773, distance: 90.1
click at [691, 773] on div at bounding box center [659, 754] width 358 height 60
drag, startPoint x: 825, startPoint y: 740, endPoint x: 748, endPoint y: 759, distance: 79.3
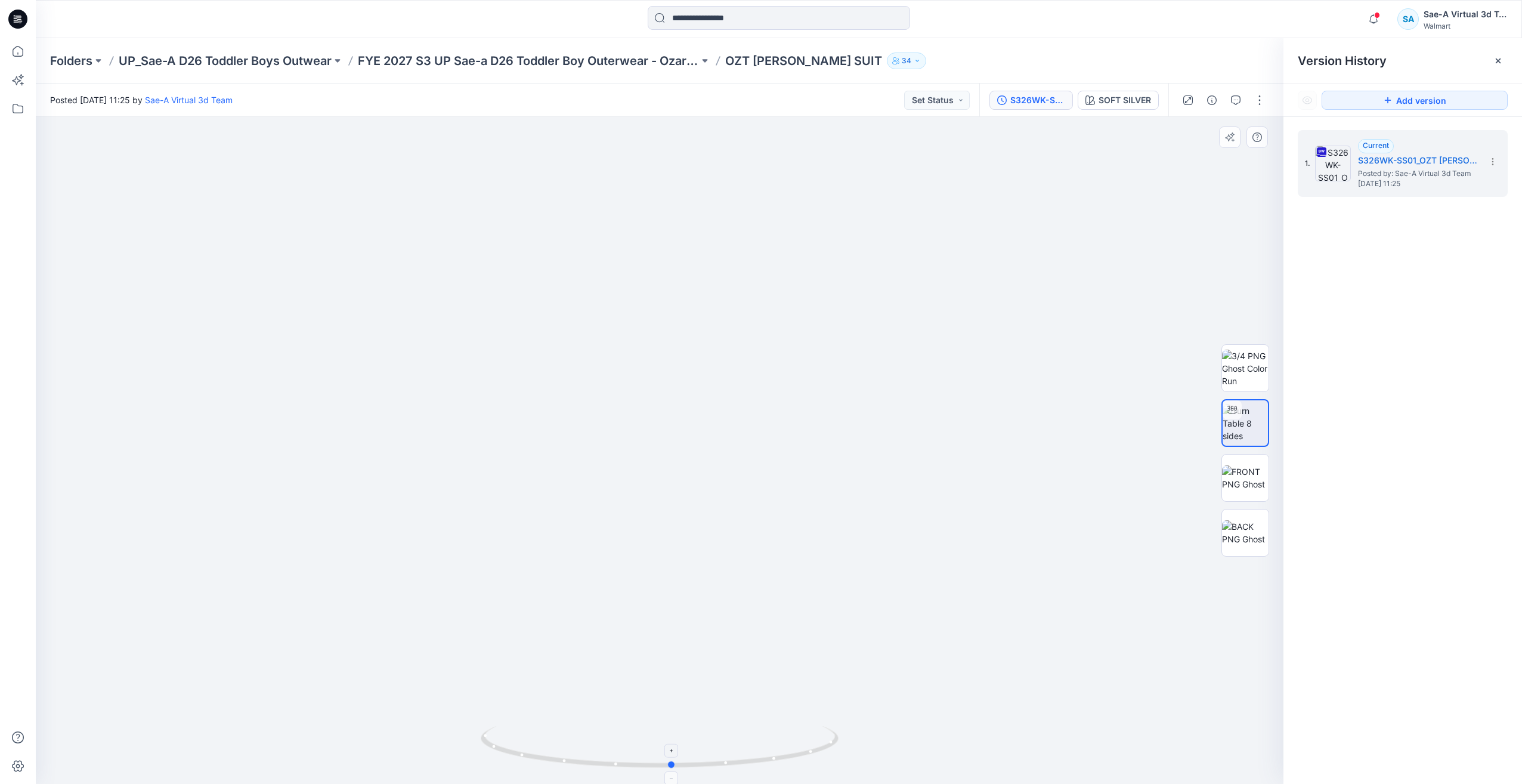
click at [748, 759] on icon at bounding box center [660, 748] width 361 height 44
drag, startPoint x: 810, startPoint y: 279, endPoint x: 834, endPoint y: 527, distance: 249.2
drag, startPoint x: 932, startPoint y: 535, endPoint x: 944, endPoint y: 266, distance: 269.3
drag, startPoint x: 928, startPoint y: 522, endPoint x: 925, endPoint y: 289, distance: 233.0
drag, startPoint x: 962, startPoint y: 499, endPoint x: 969, endPoint y: 362, distance: 137.2
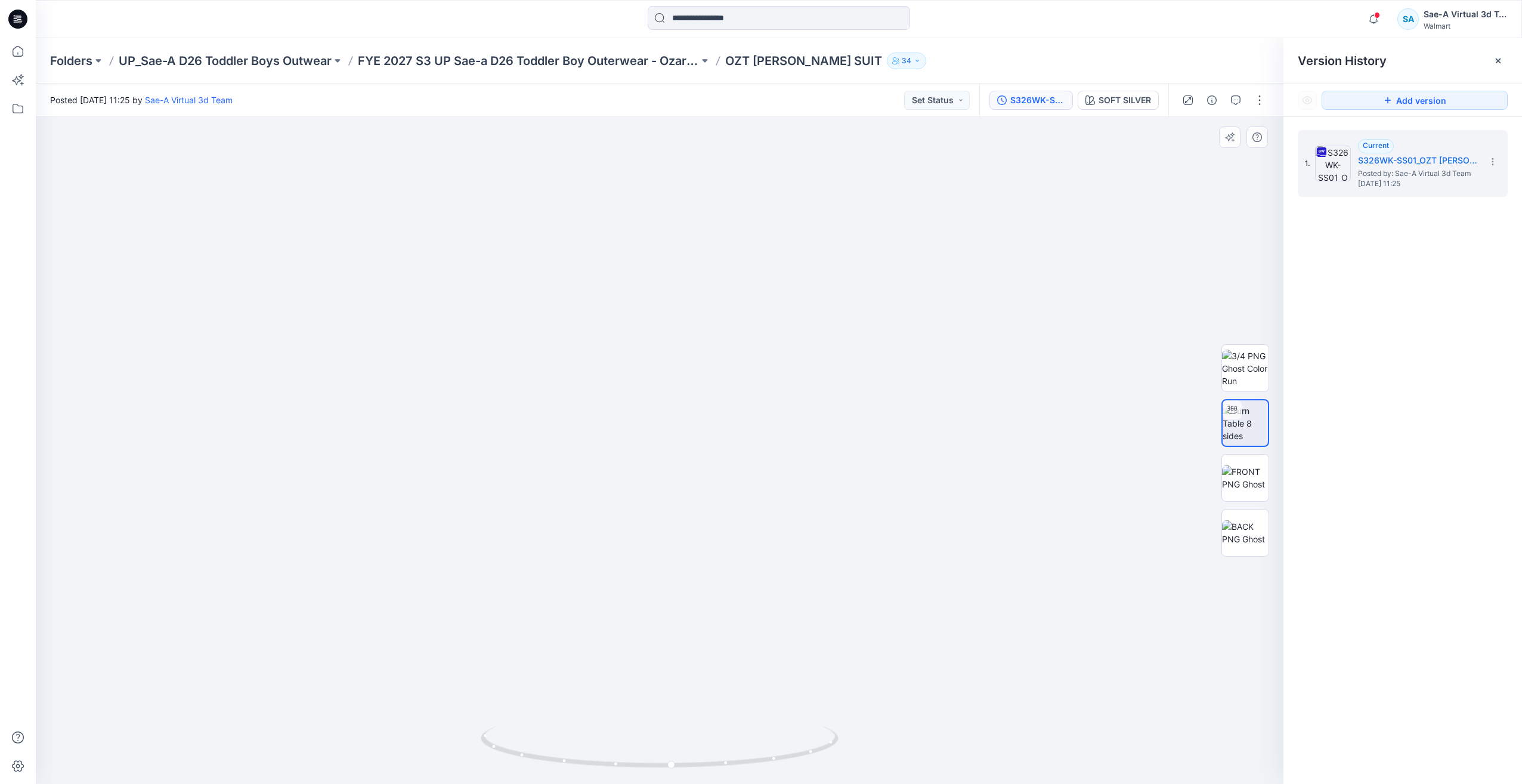
drag, startPoint x: 1012, startPoint y: 298, endPoint x: 787, endPoint y: 375, distance: 237.8
drag, startPoint x: 805, startPoint y: 745, endPoint x: 836, endPoint y: 774, distance: 42.4
click at [836, 774] on div at bounding box center [659, 754] width 358 height 60
click at [1257, 367] on img at bounding box center [1245, 368] width 47 height 38
click at [600, 69] on div "Folders UP_Sae-A D26 Toddler Boys Outwear FYE 2027 S3 UP Sae-a D26 Toddler Boy …" at bounding box center [778, 61] width 1486 height 45
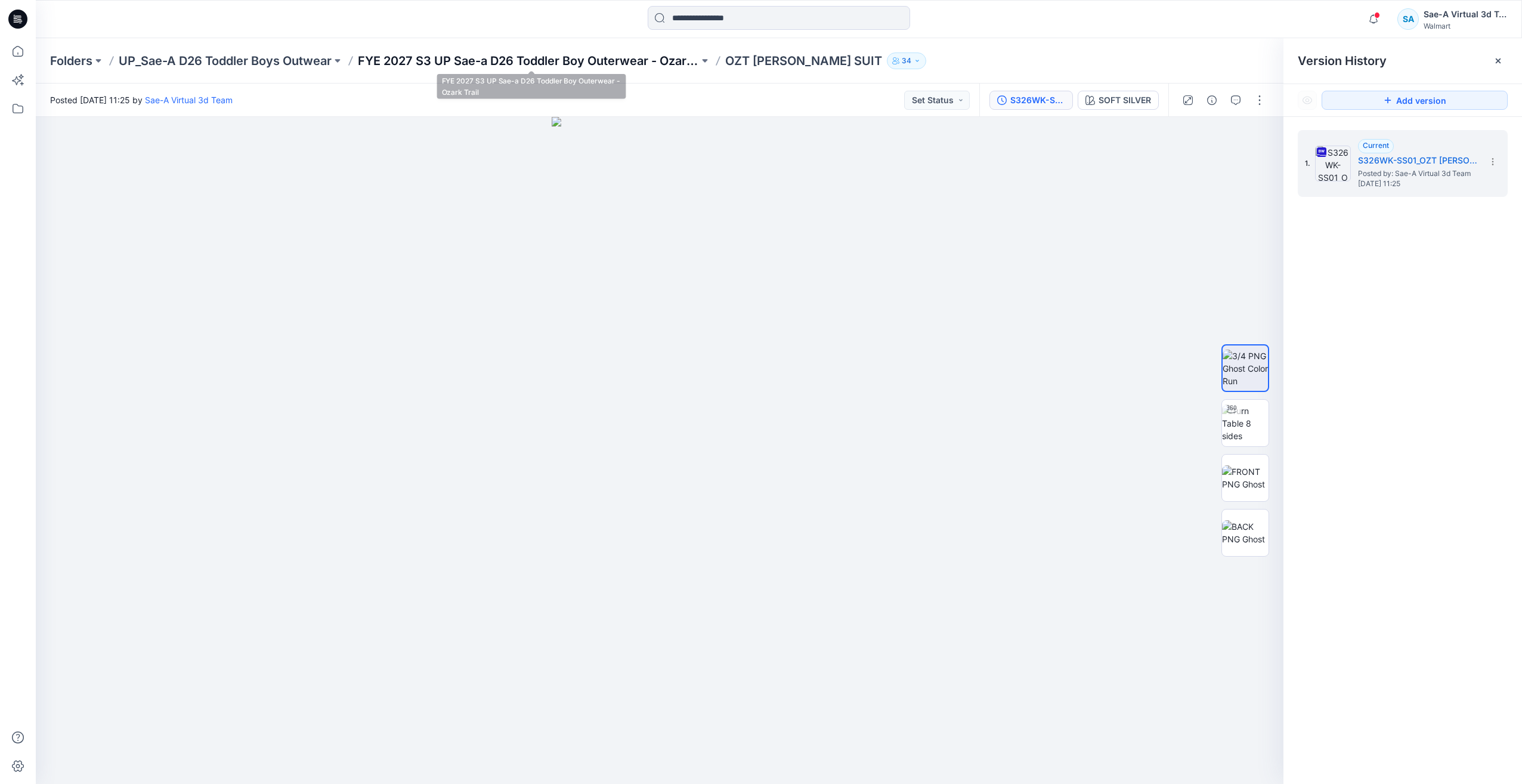
click at [602, 58] on p "FYE 2027 S3 UP Sae-a D26 Toddler Boy Outerwear - Ozark Trail" at bounding box center [528, 61] width 341 height 17
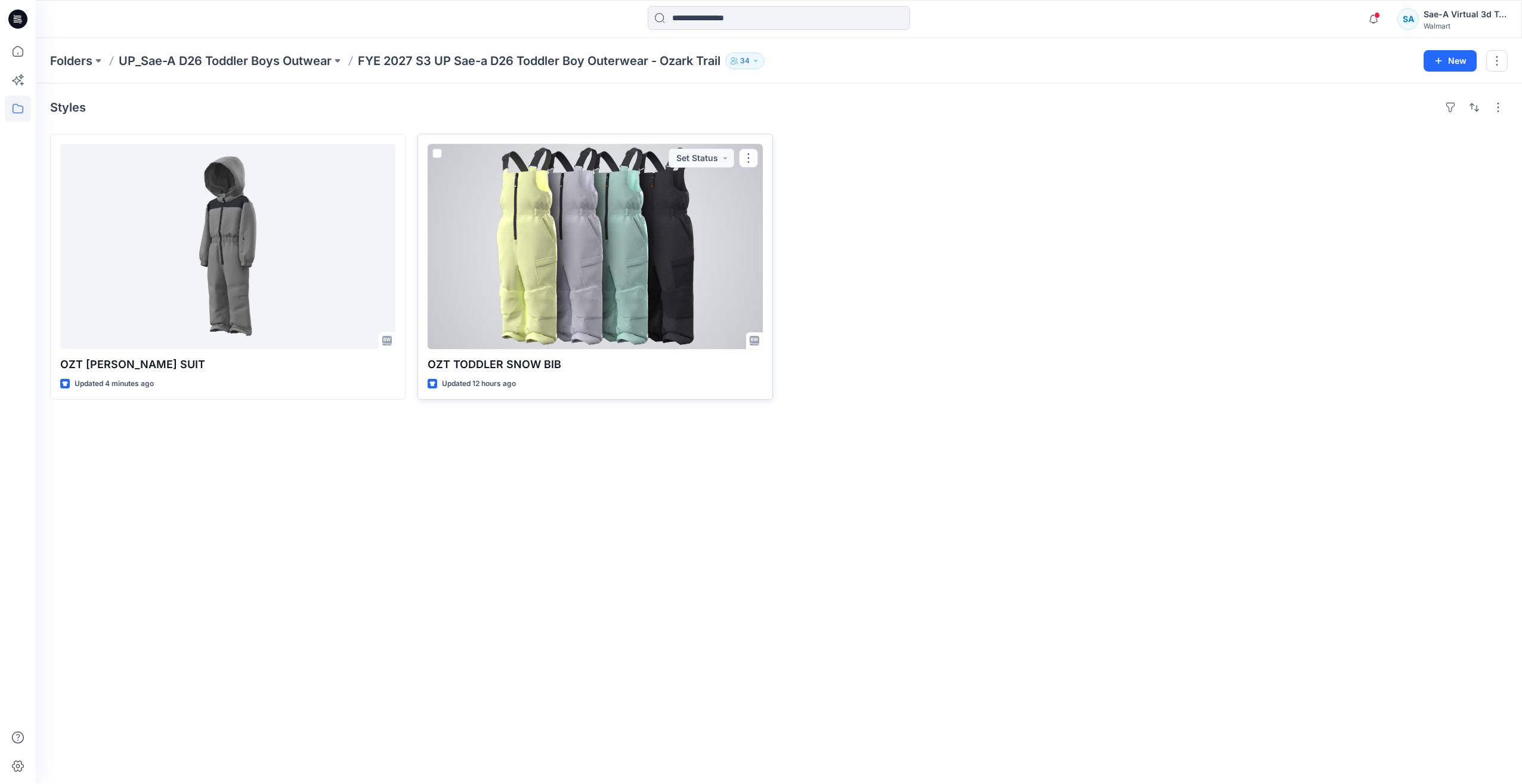
click at [623, 262] on div at bounding box center [595, 246] width 335 height 205
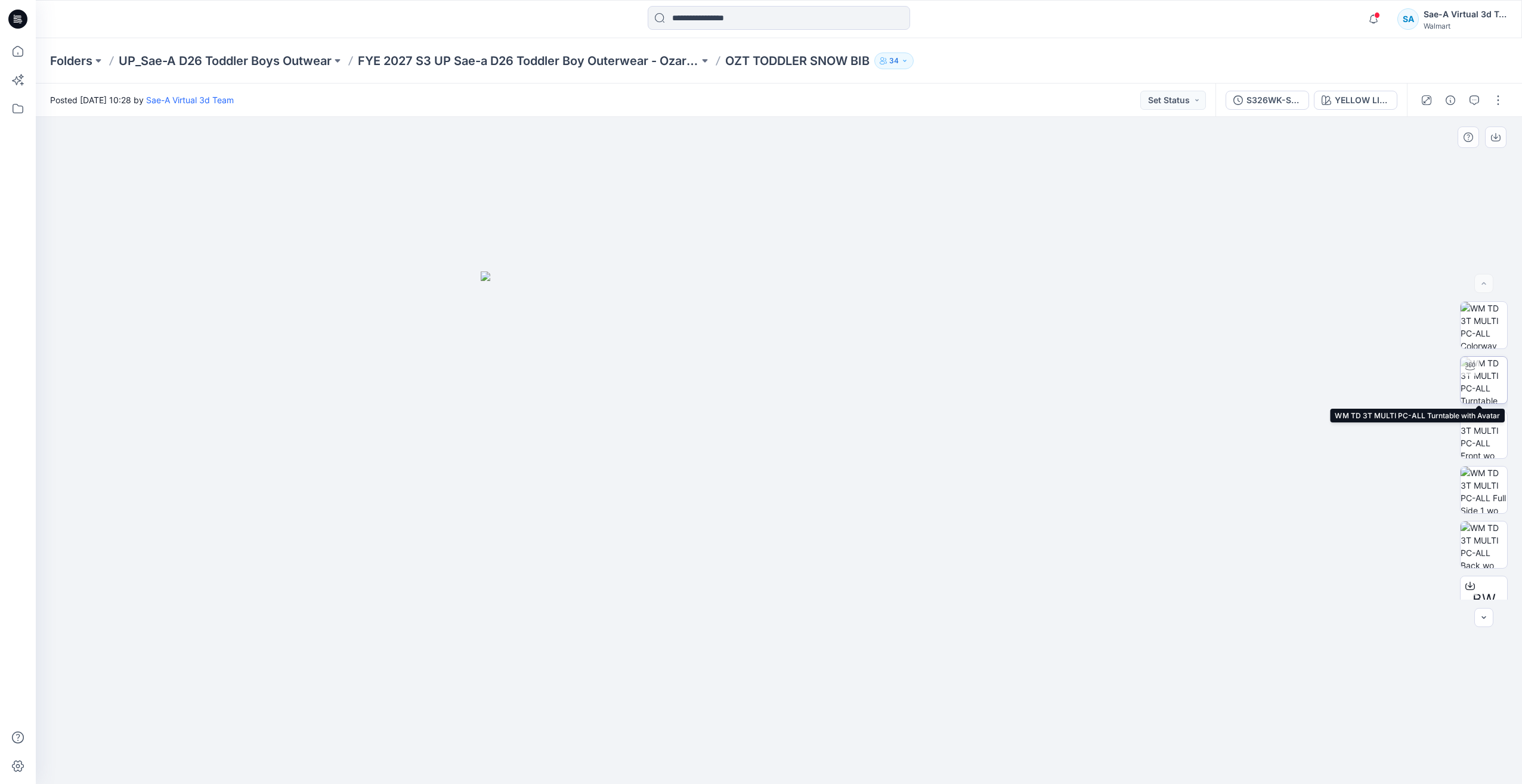
click at [1478, 382] on img at bounding box center [1484, 380] width 47 height 47
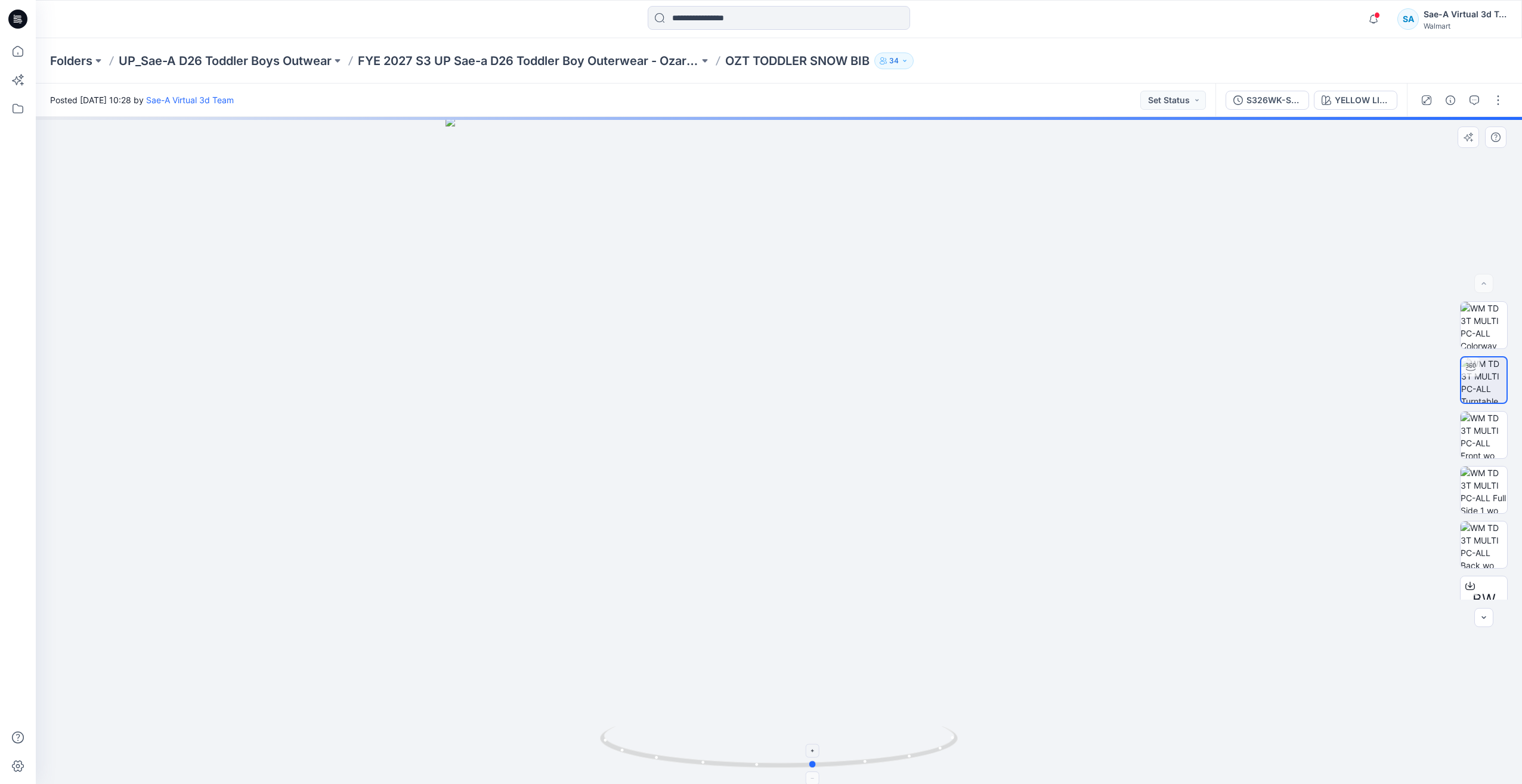
drag, startPoint x: 862, startPoint y: 702, endPoint x: 895, endPoint y: 747, distance: 55.8
click at [895, 747] on div at bounding box center [778, 451] width 1486 height 667
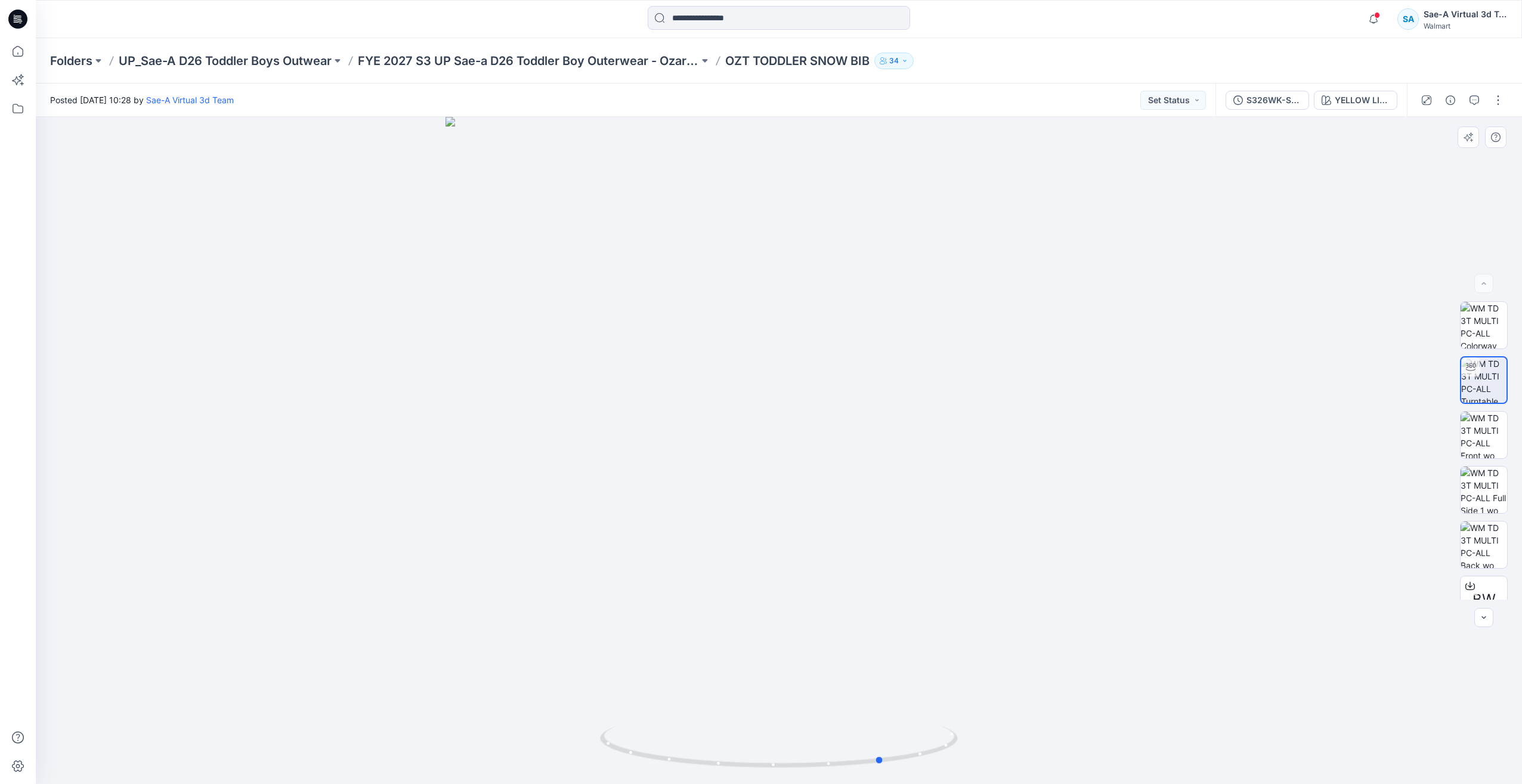
drag, startPoint x: 920, startPoint y: 749, endPoint x: 990, endPoint y: 752, distance: 70.1
click at [990, 752] on div at bounding box center [778, 451] width 1486 height 667
click at [14, 24] on icon at bounding box center [18, 19] width 19 height 19
